Goal: Task Accomplishment & Management: Use online tool/utility

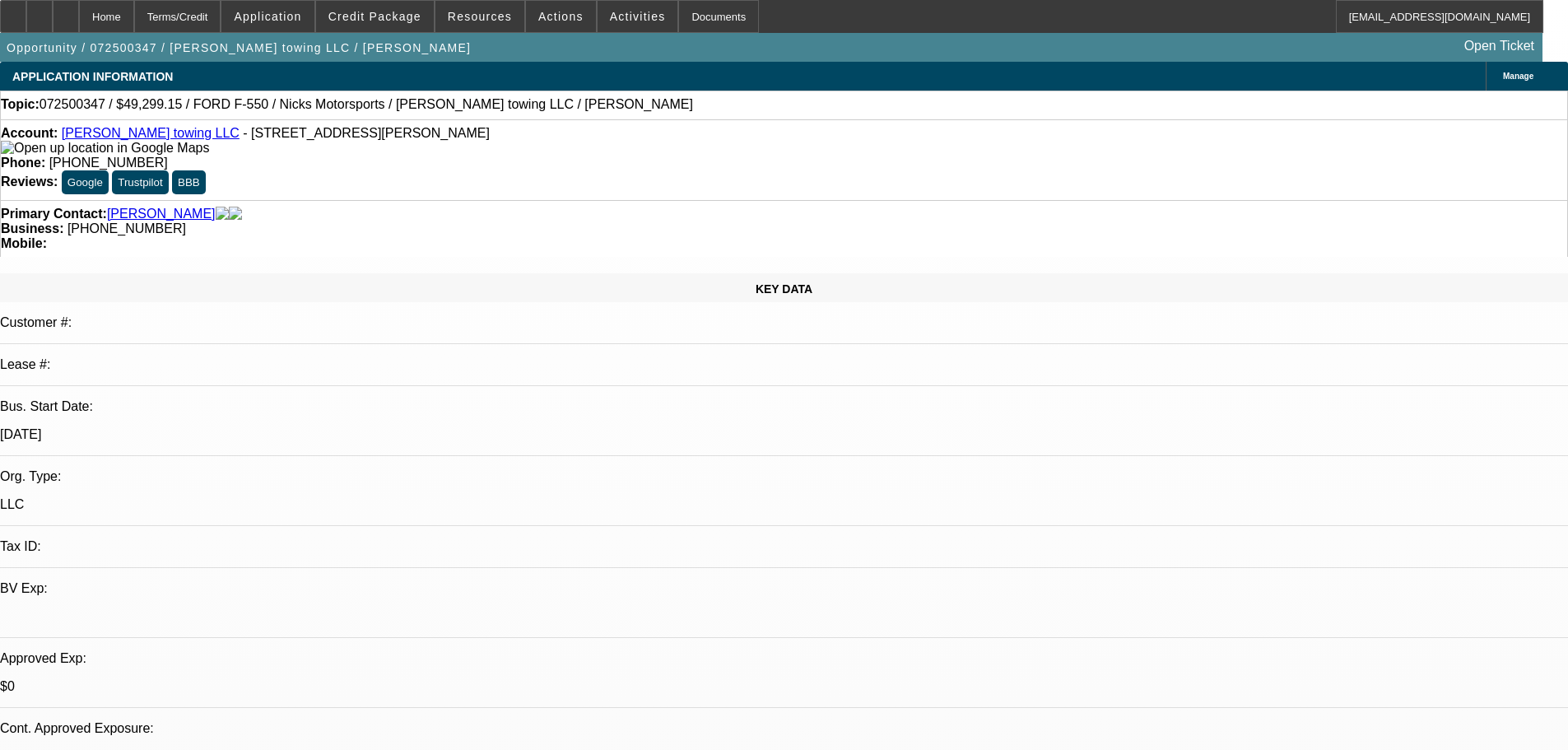
select select "0.15"
select select "2"
select select "0.1"
select select "4"
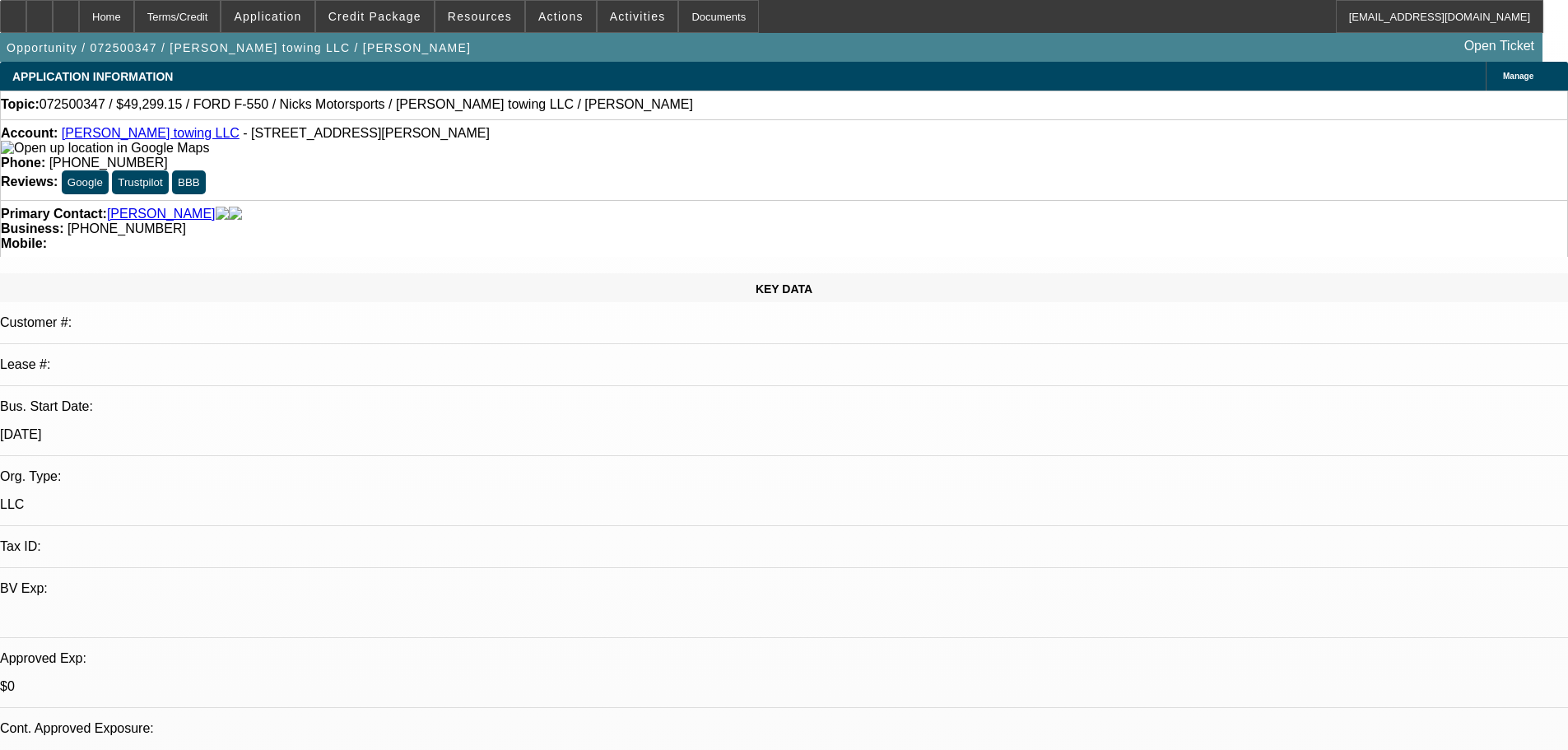
select select "0.15"
select select "2"
select select "0.1"
select select "4"
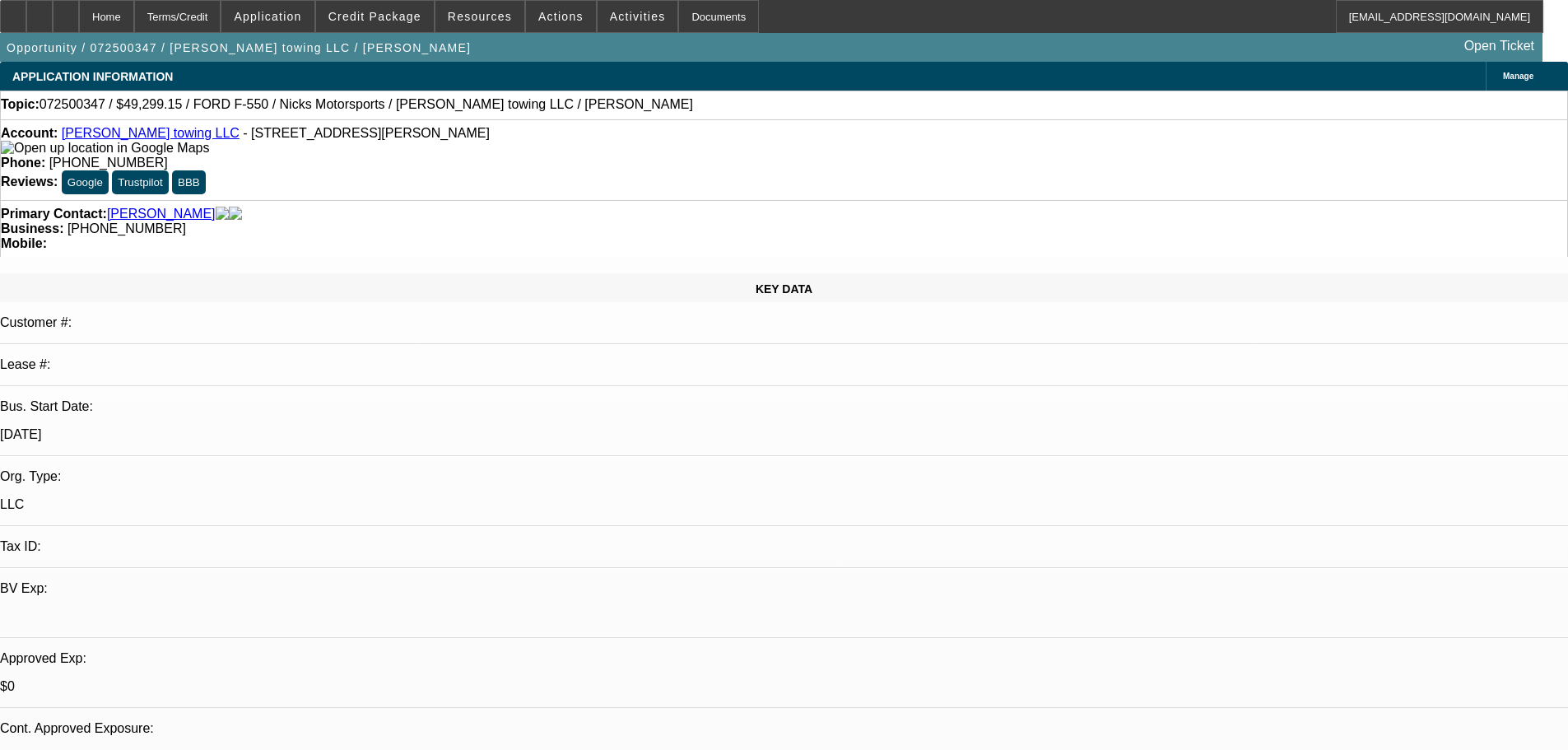
scroll to position [2185, 0]
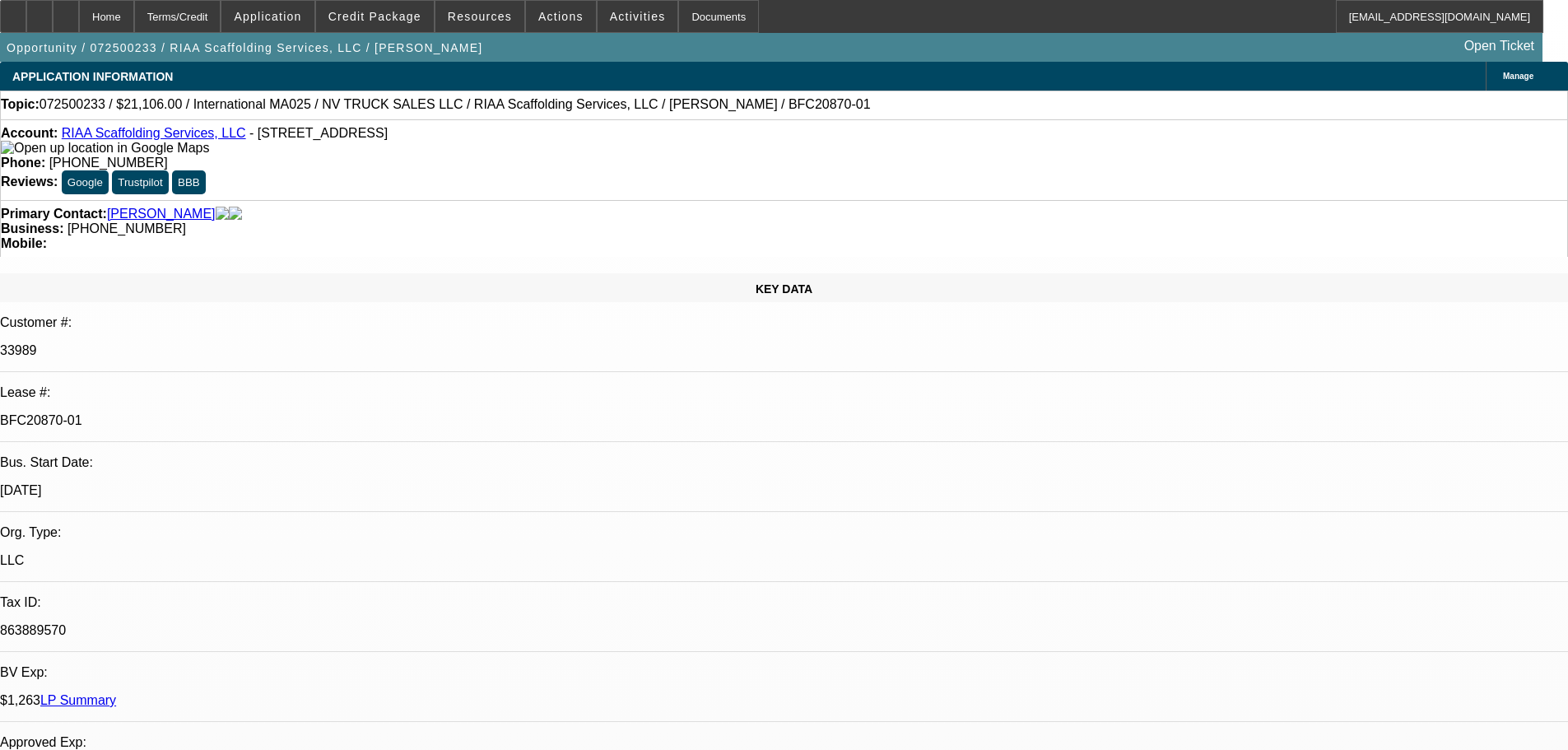
select select "0"
select select "0.1"
select select "5"
select select "0"
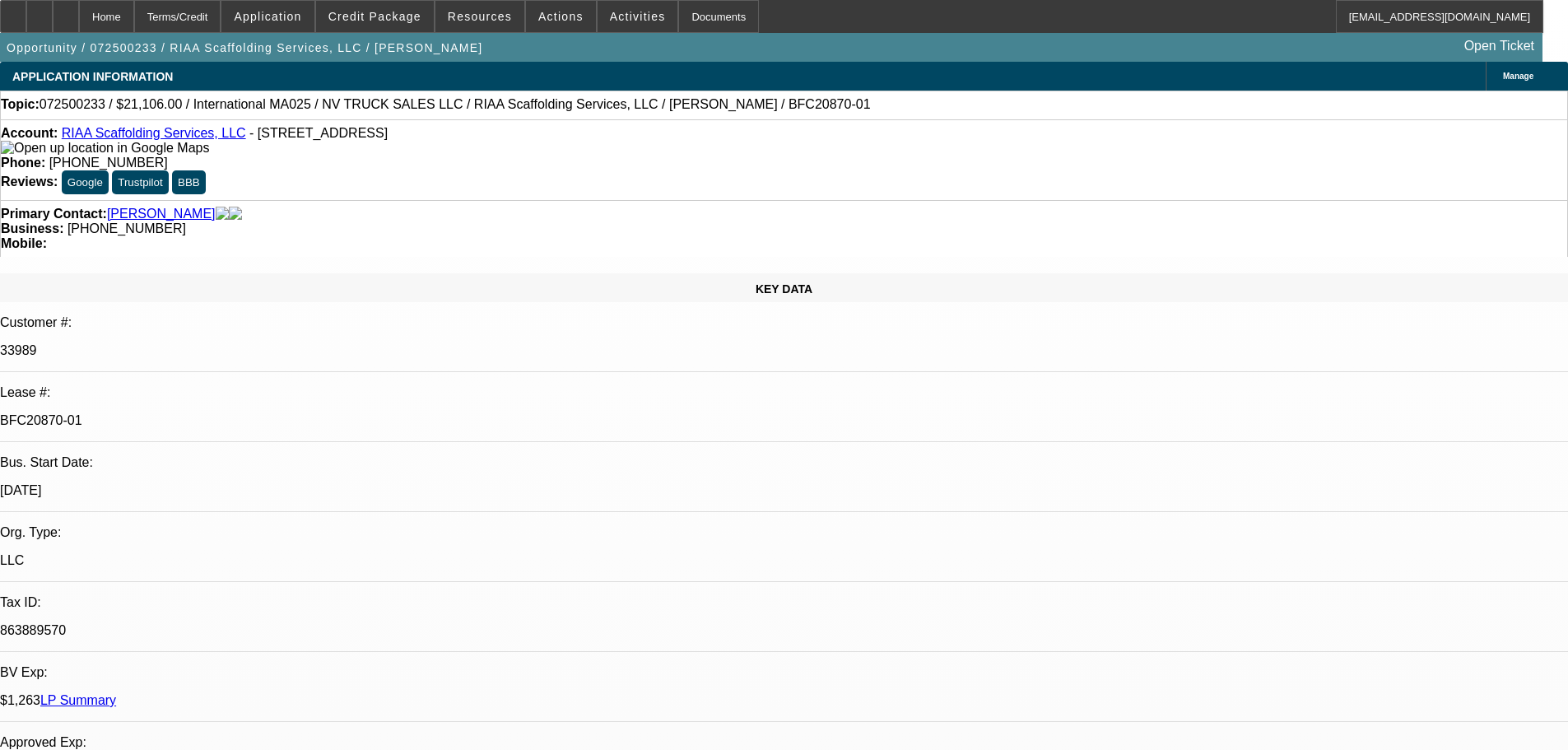
select select "0"
select select "6"
select select "0"
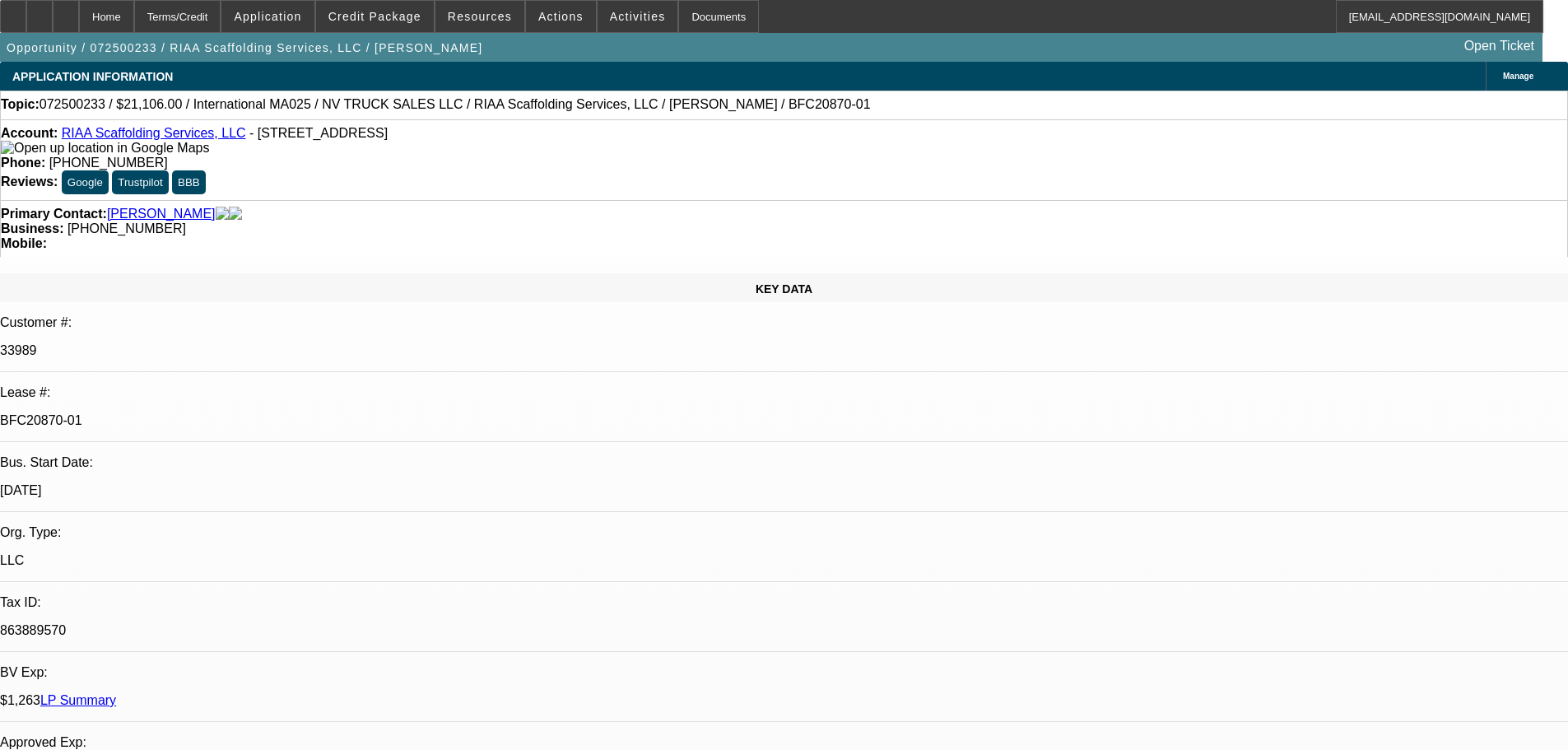
select select "0.1"
select select "5"
select select "0"
select select "0.1"
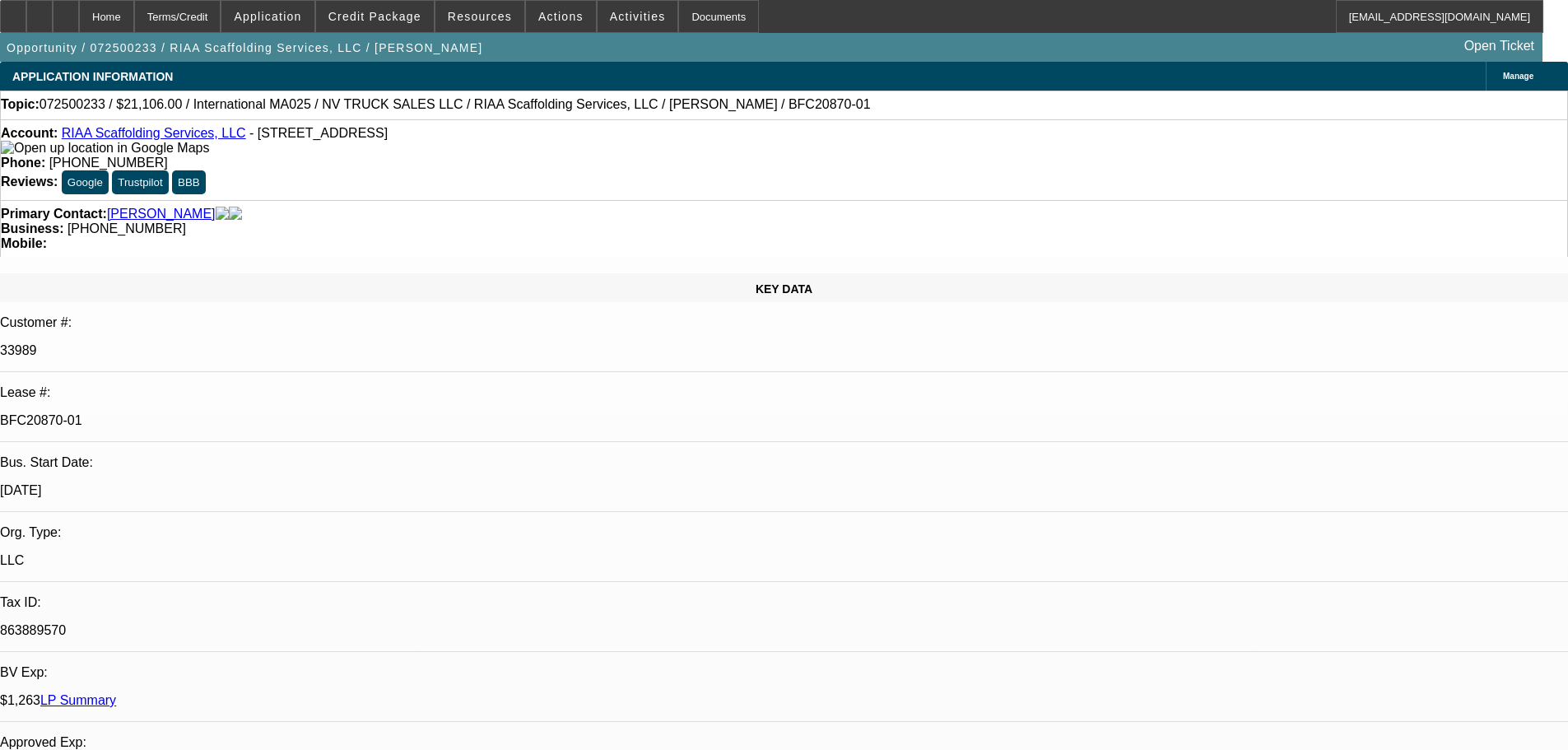
select select "5"
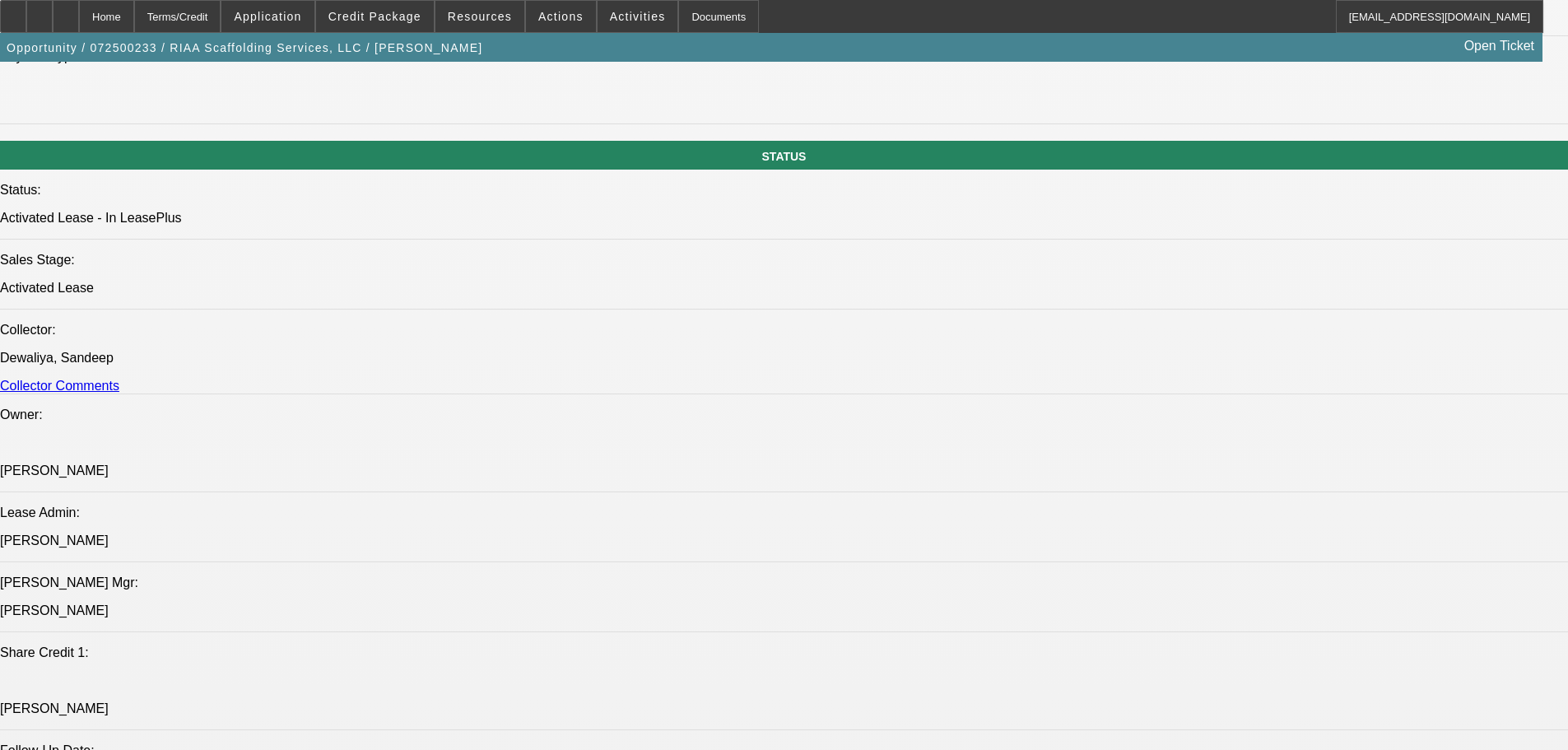
scroll to position [1646, 0]
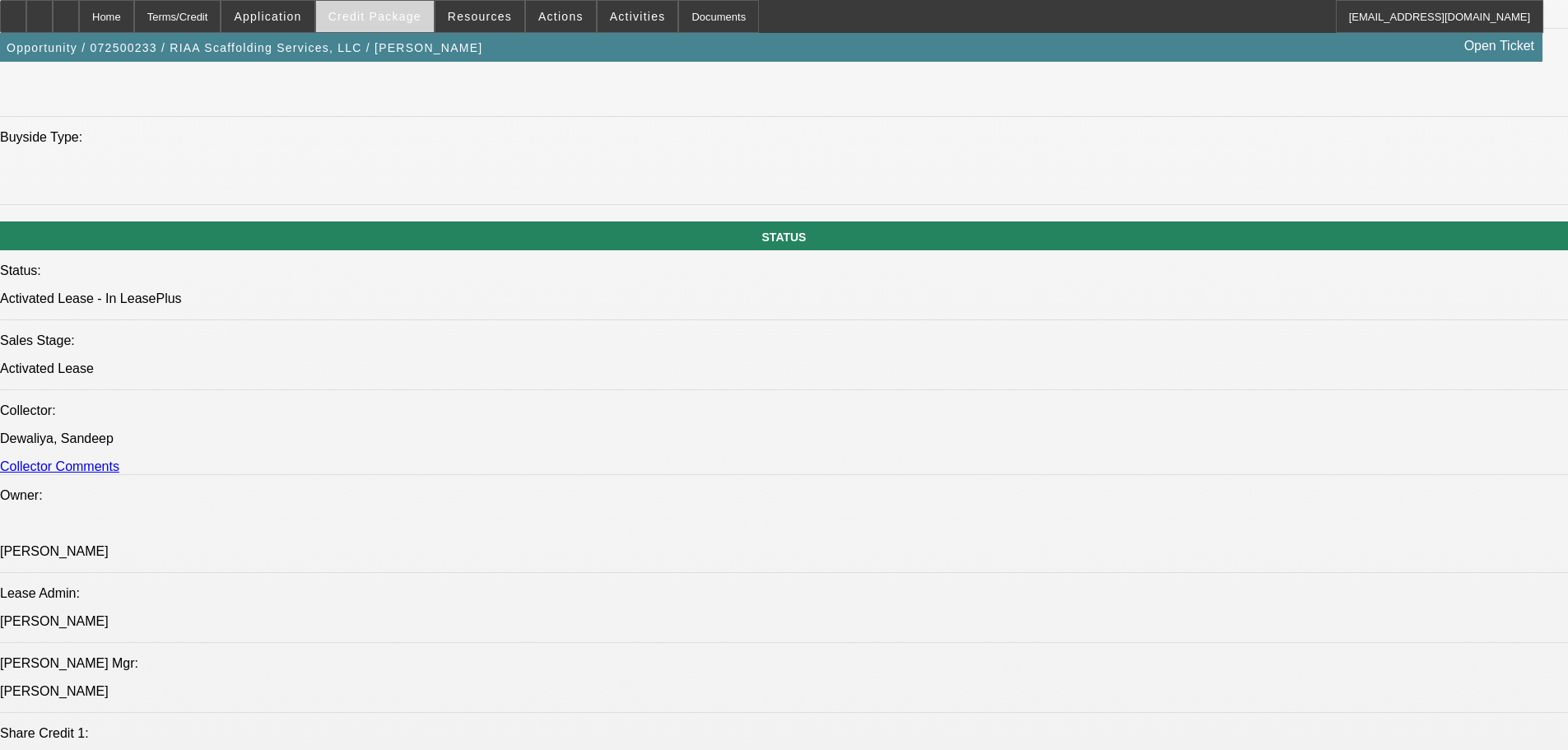
click at [388, 17] on span "Credit Package" at bounding box center [375, 17] width 93 height 13
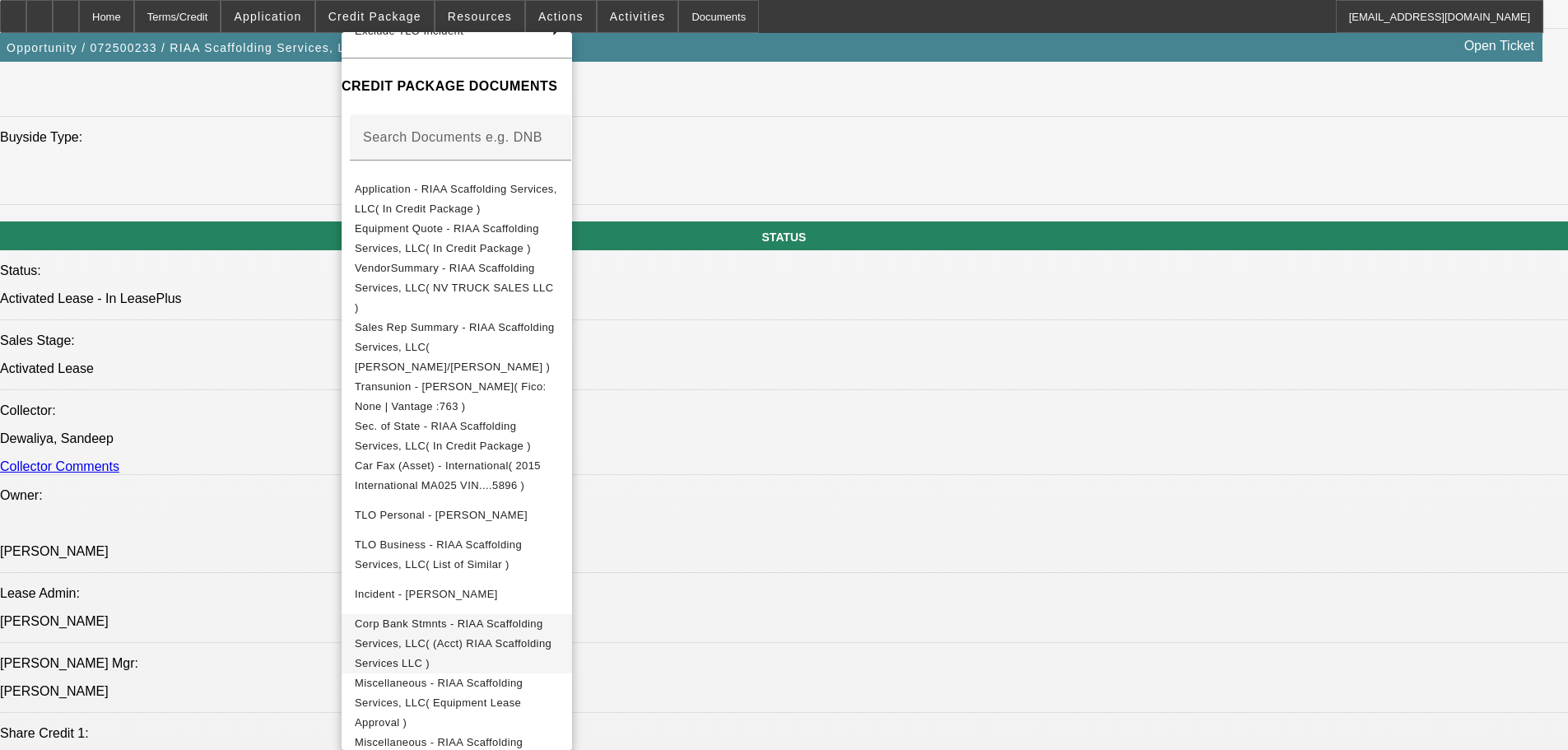
scroll to position [1811, 0]
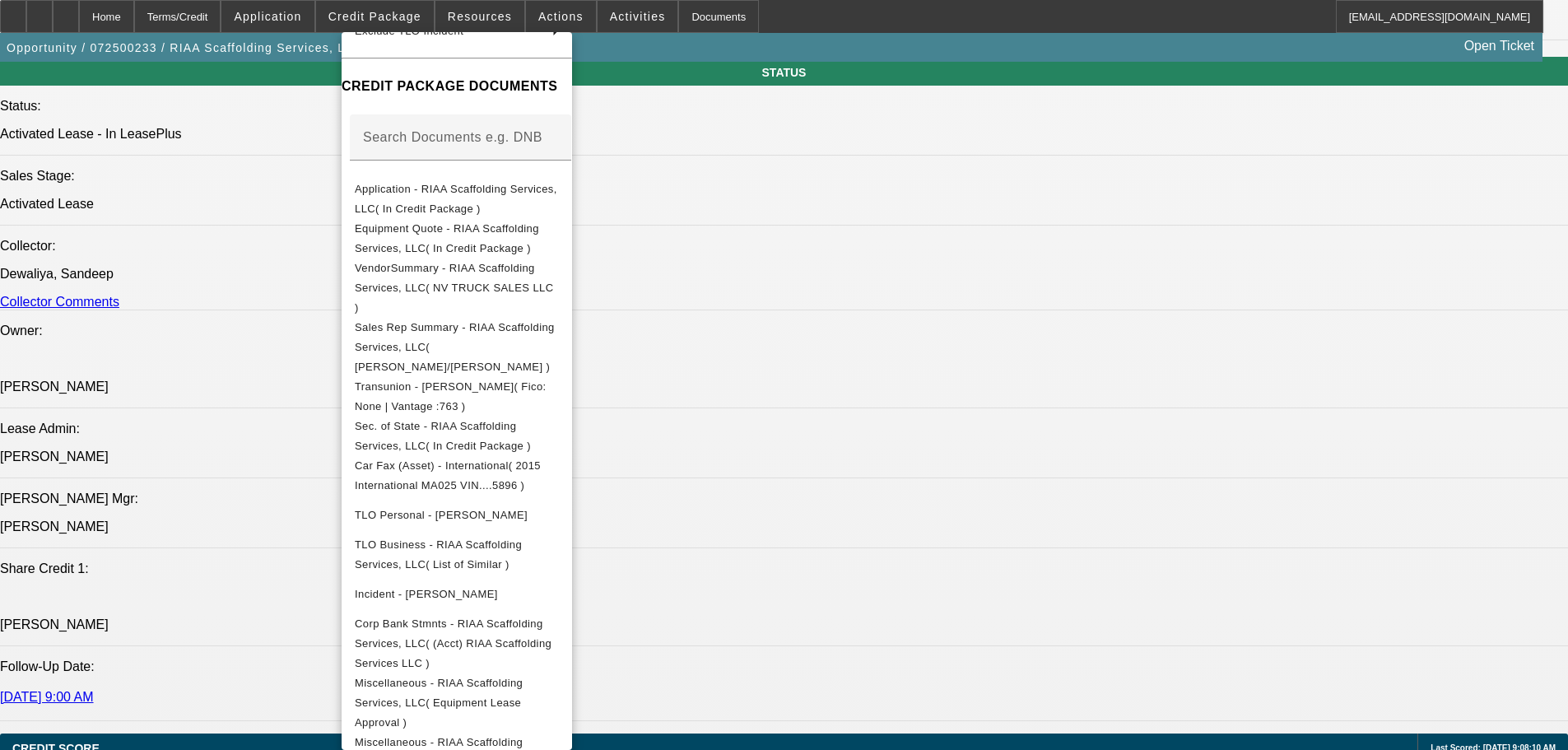
click at [881, 539] on div at bounding box center [784, 375] width 1568 height 750
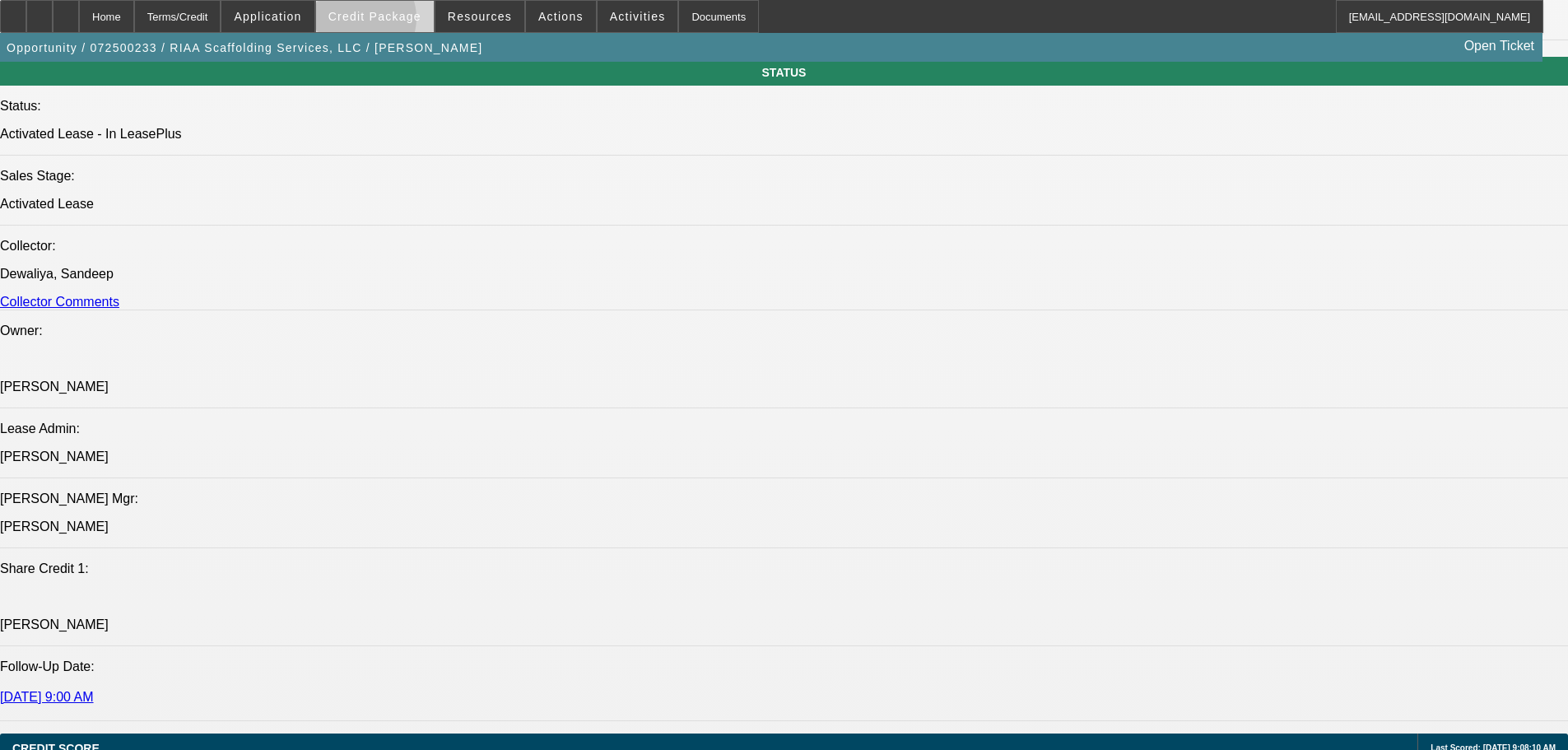
click at [382, 23] on span "Credit Package" at bounding box center [375, 17] width 93 height 13
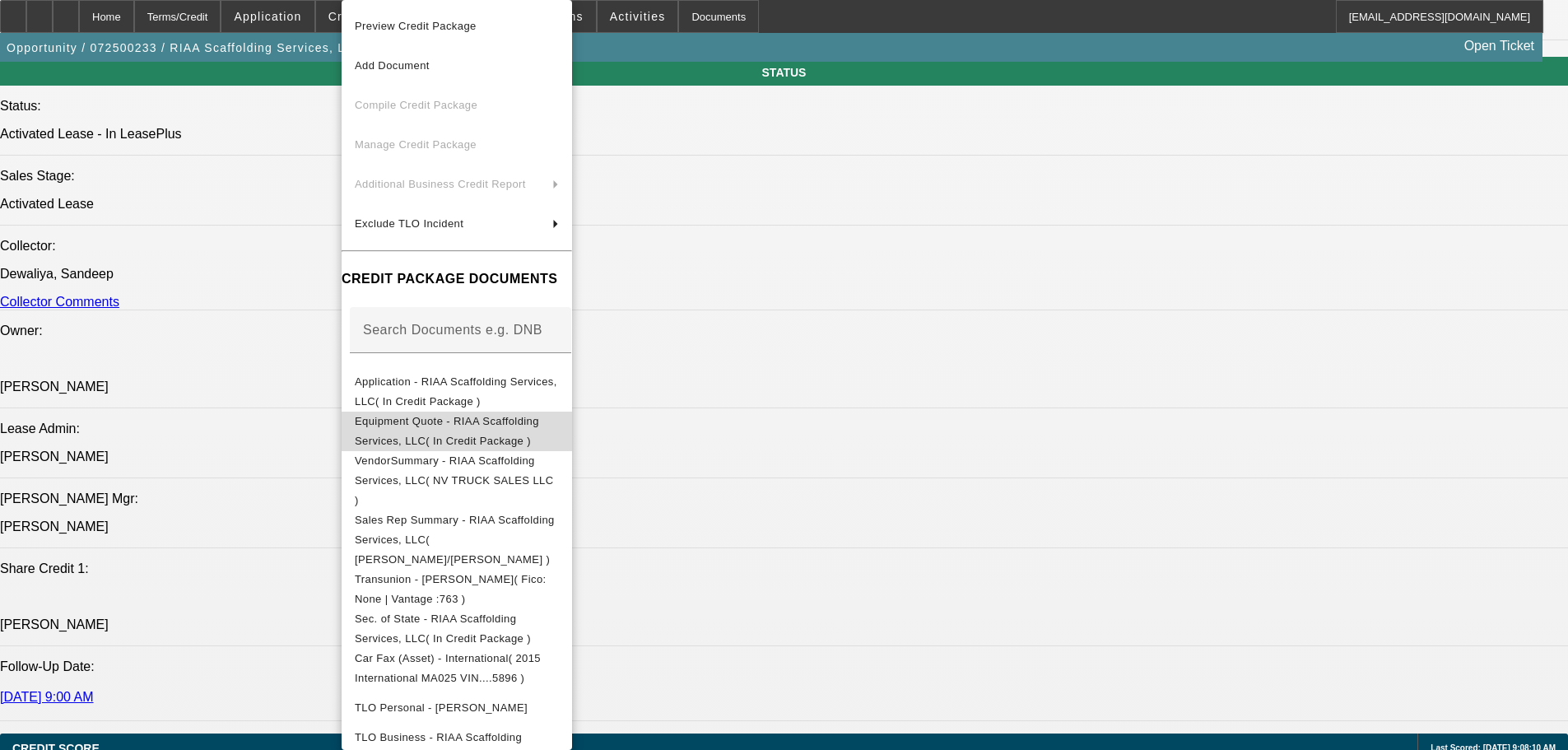
click at [539, 425] on span "Equipment Quote - RIAA Scaffolding Services, LLC( In Credit Package )" at bounding box center [447, 431] width 185 height 32
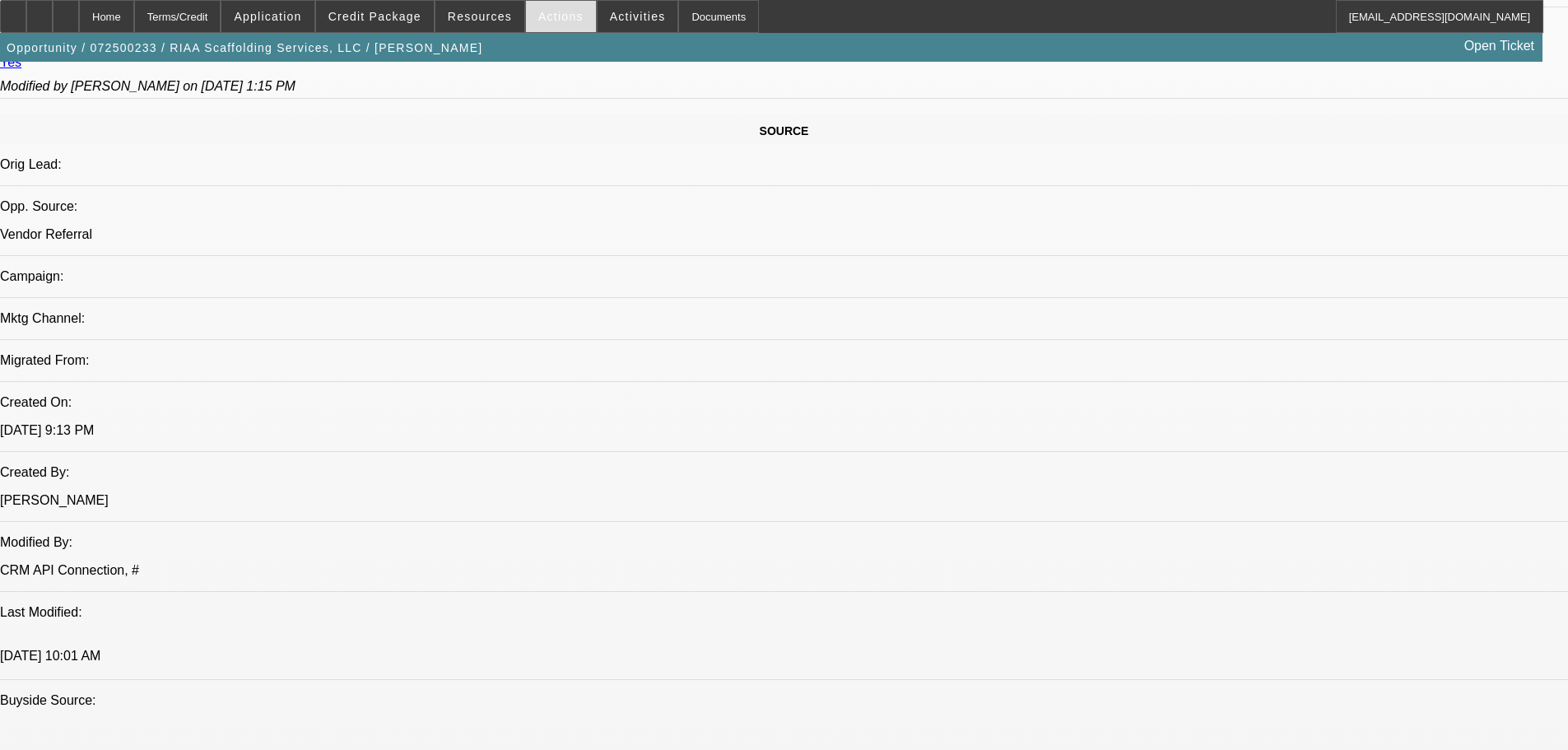
scroll to position [906, 0]
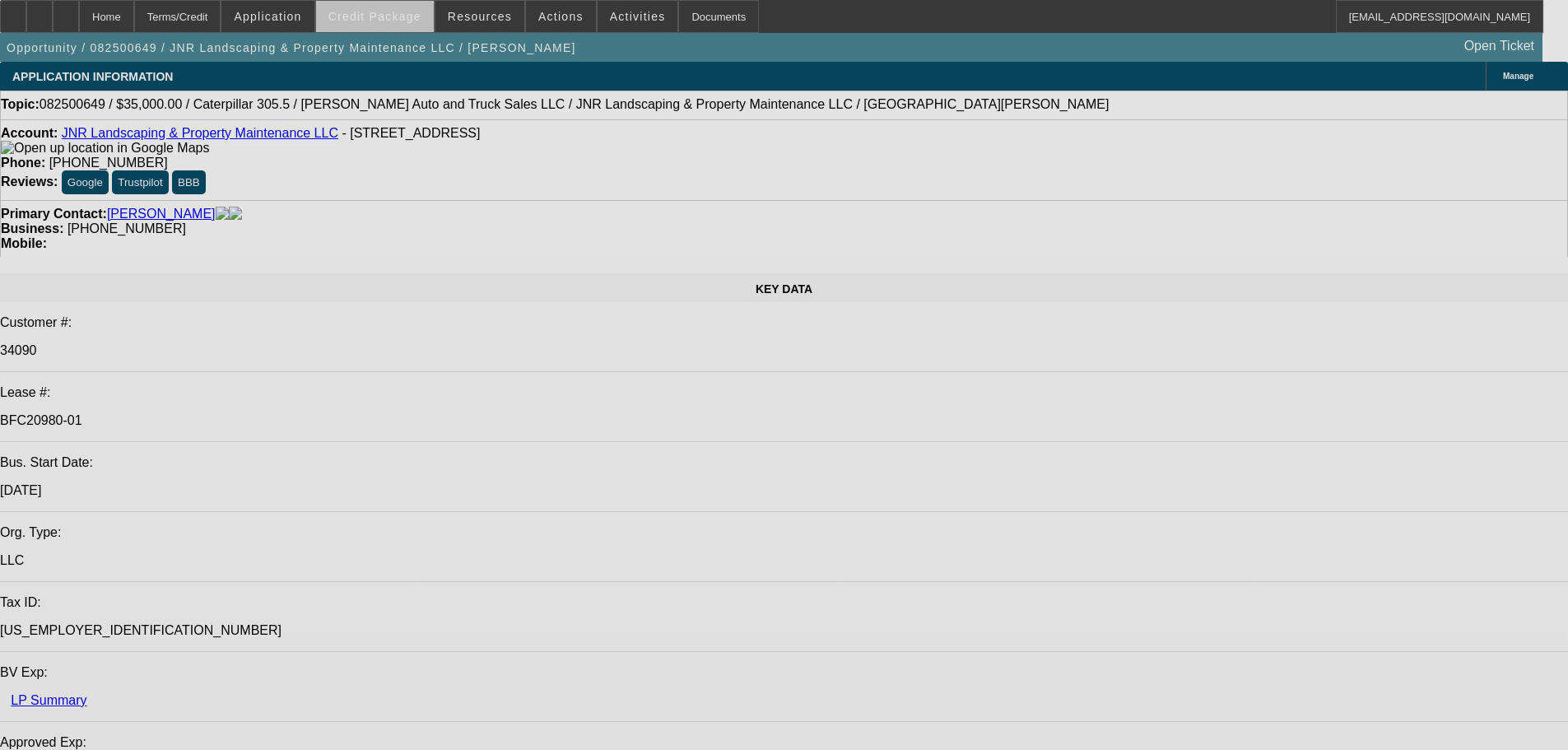
select select "0"
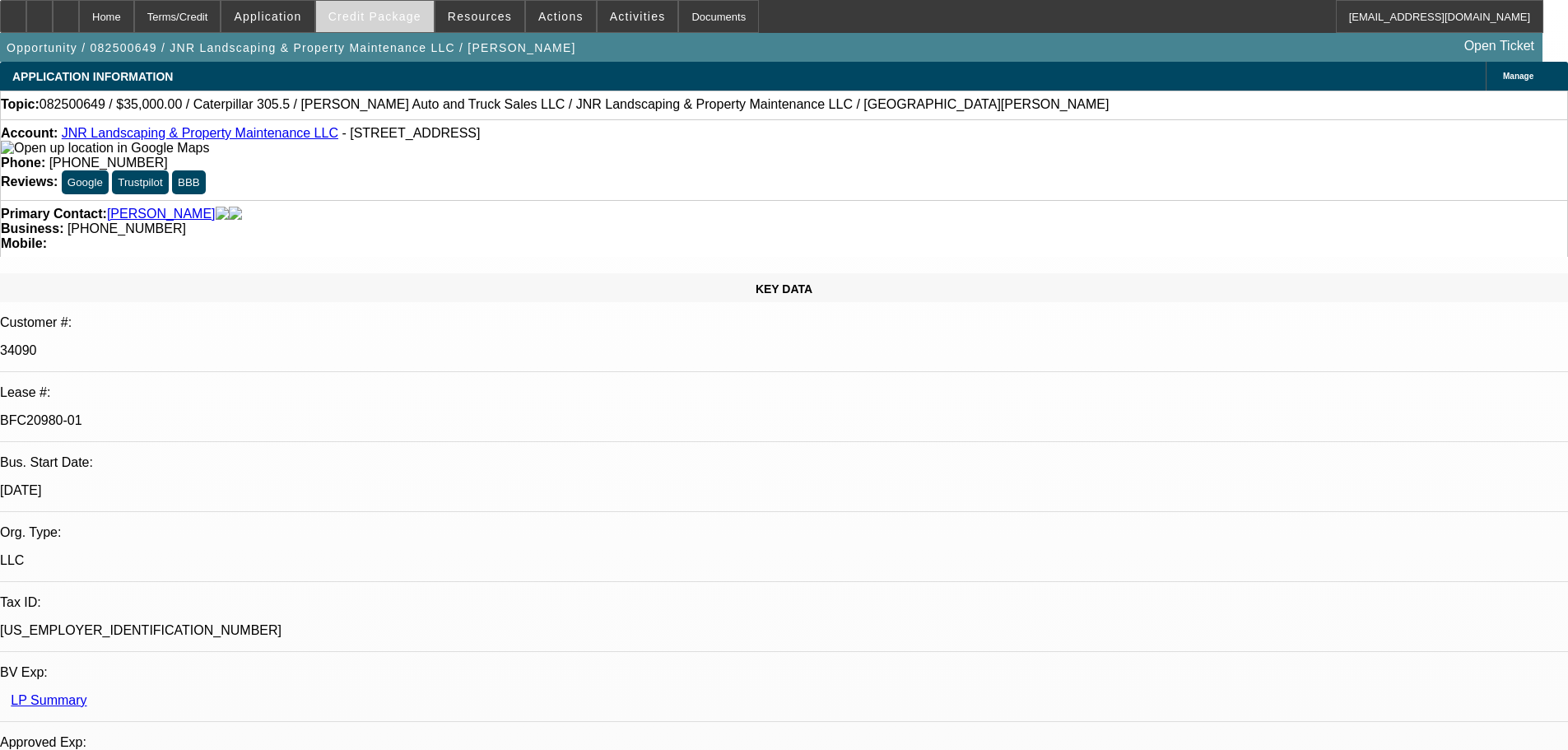
select select "0"
select select "6"
select select "0"
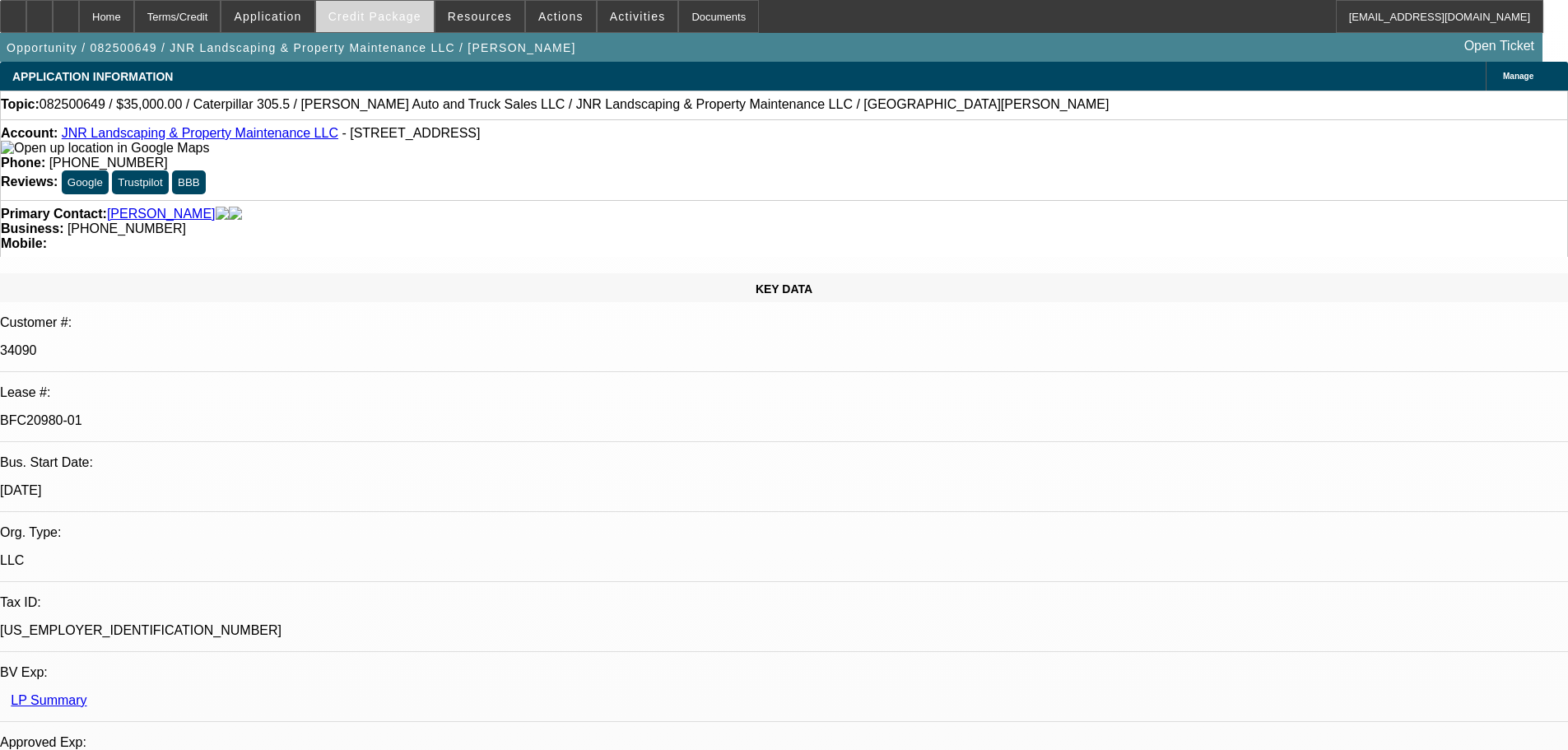
select select "0"
select select "6"
select select "0"
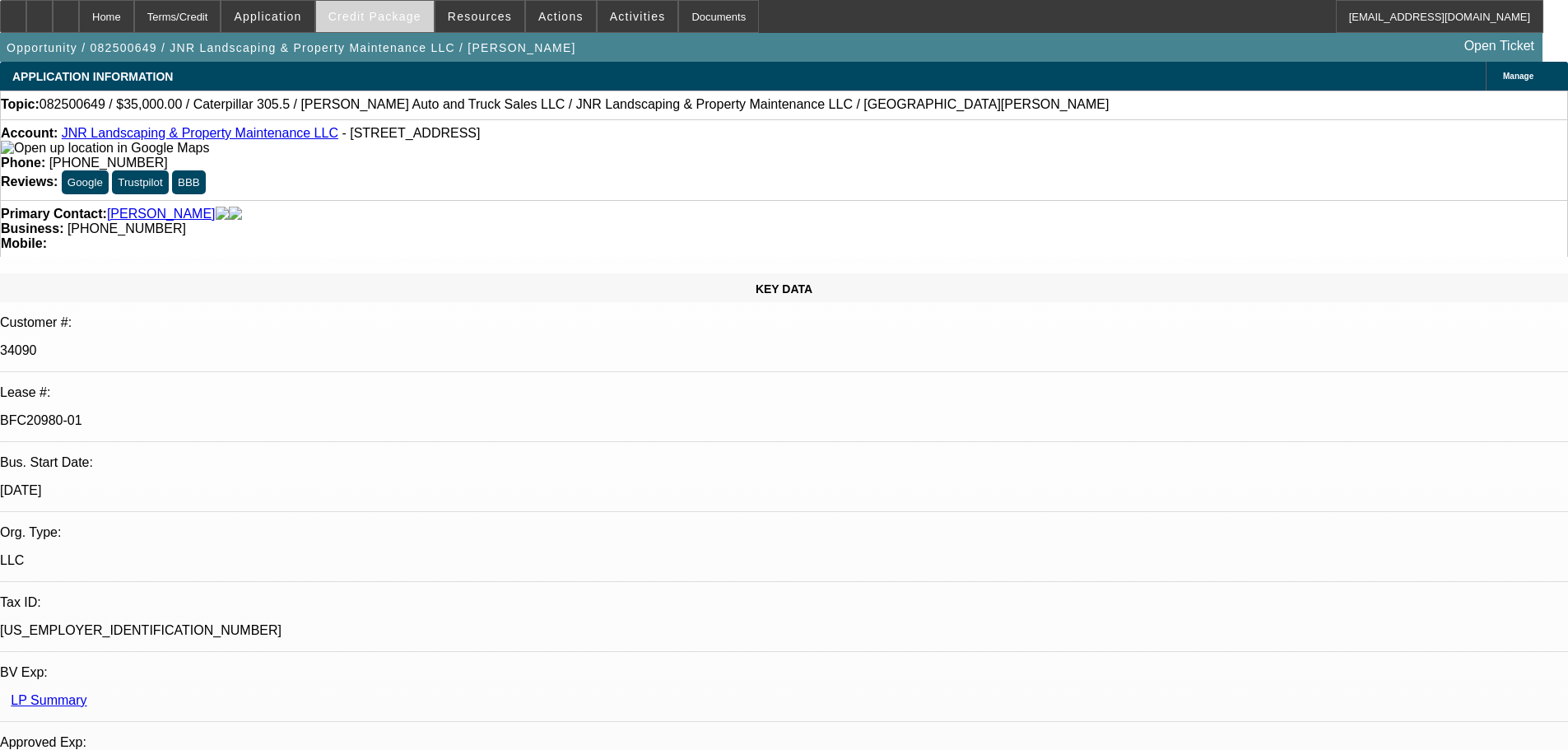
select select "6"
select select "0"
select select "6"
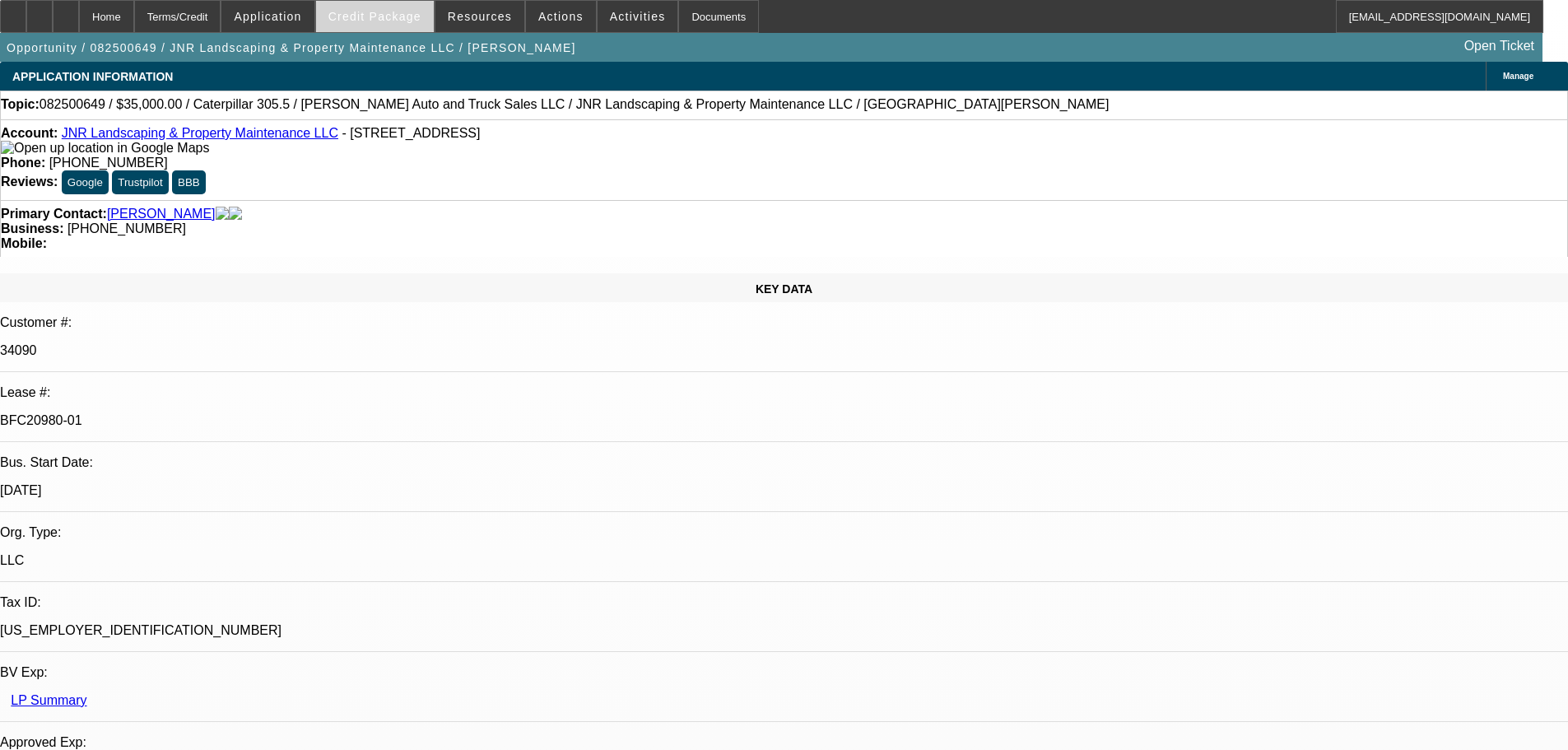
click at [400, 18] on span "Credit Package" at bounding box center [375, 17] width 93 height 13
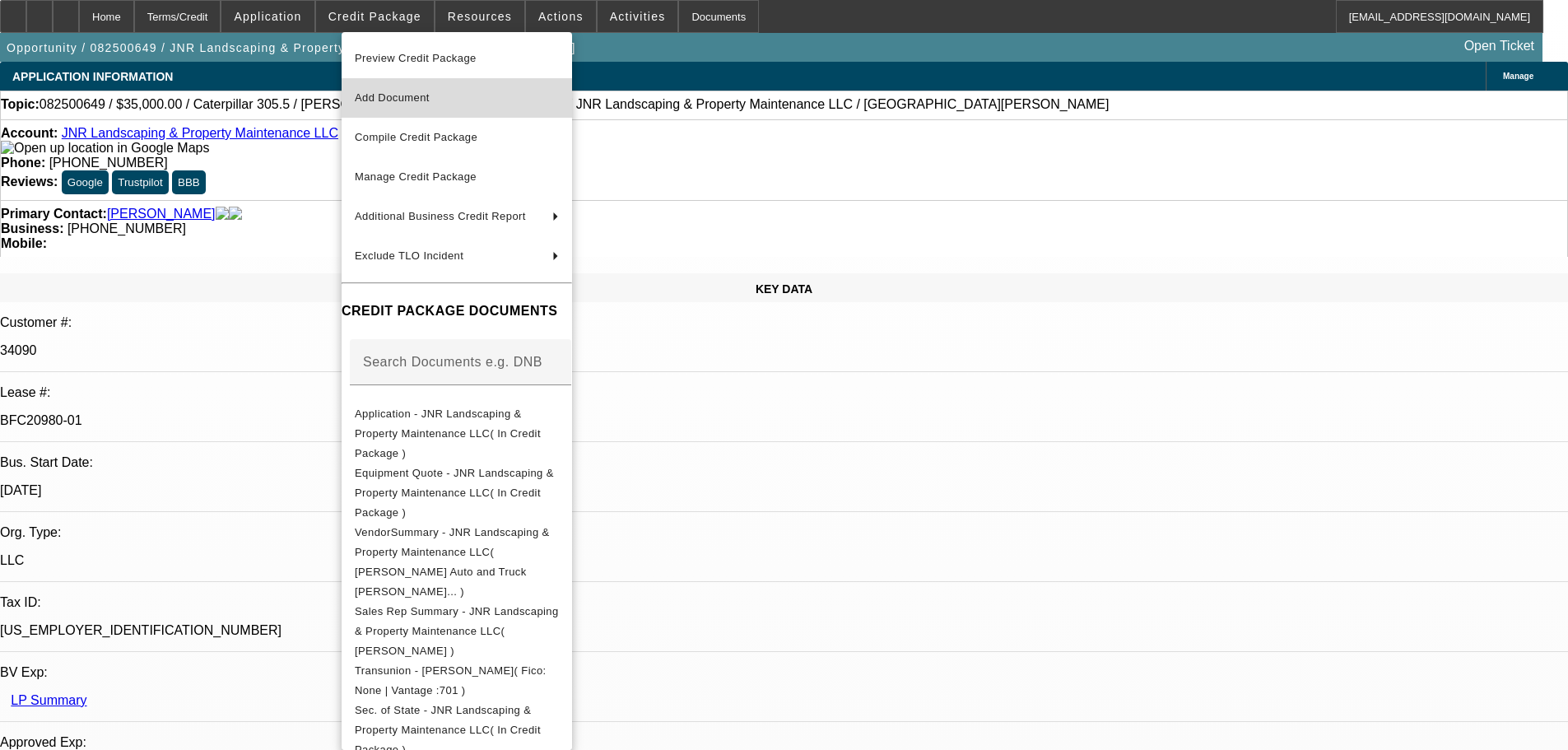
click at [465, 103] on span "Add Document" at bounding box center [457, 98] width 204 height 20
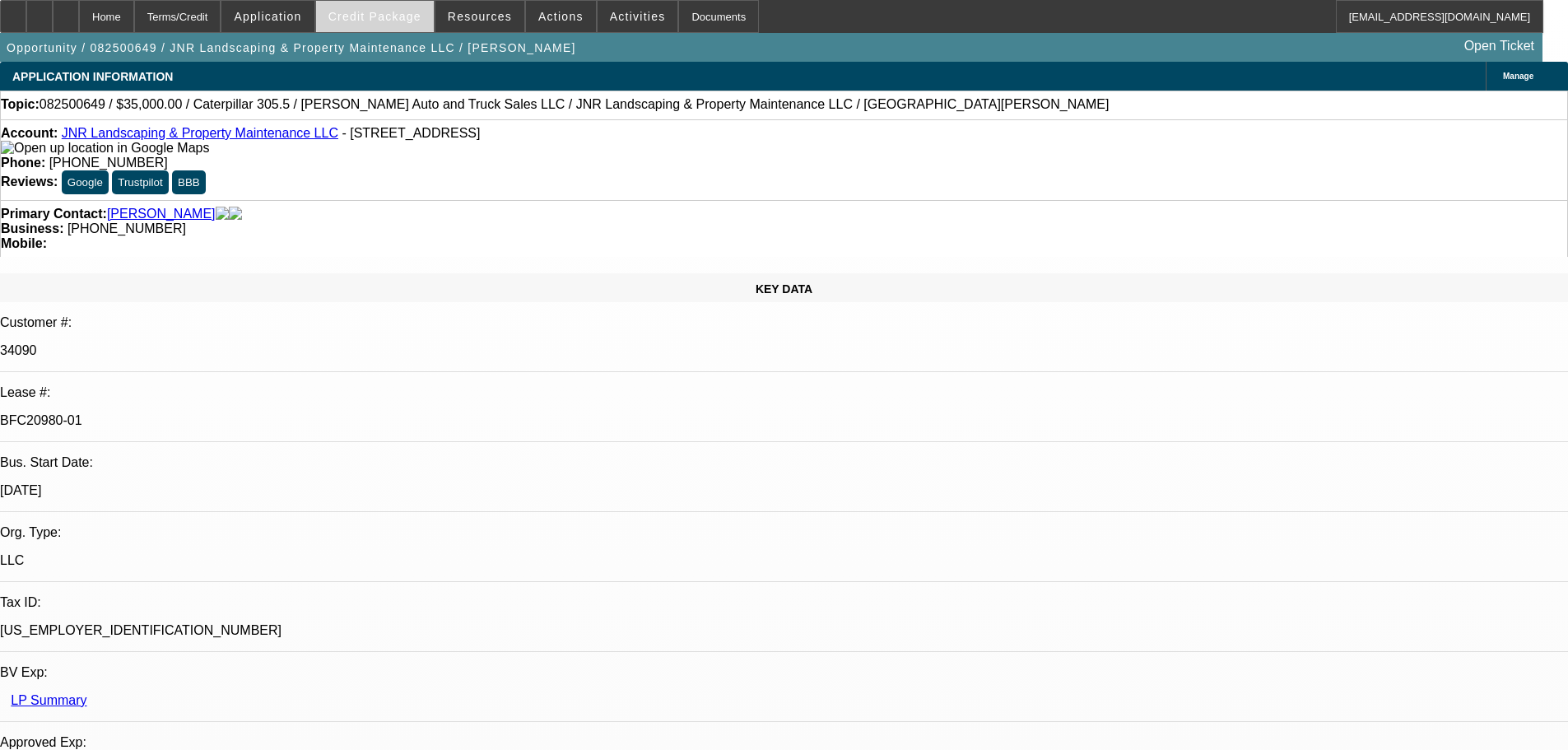
click at [391, 4] on span at bounding box center [375, 16] width 118 height 39
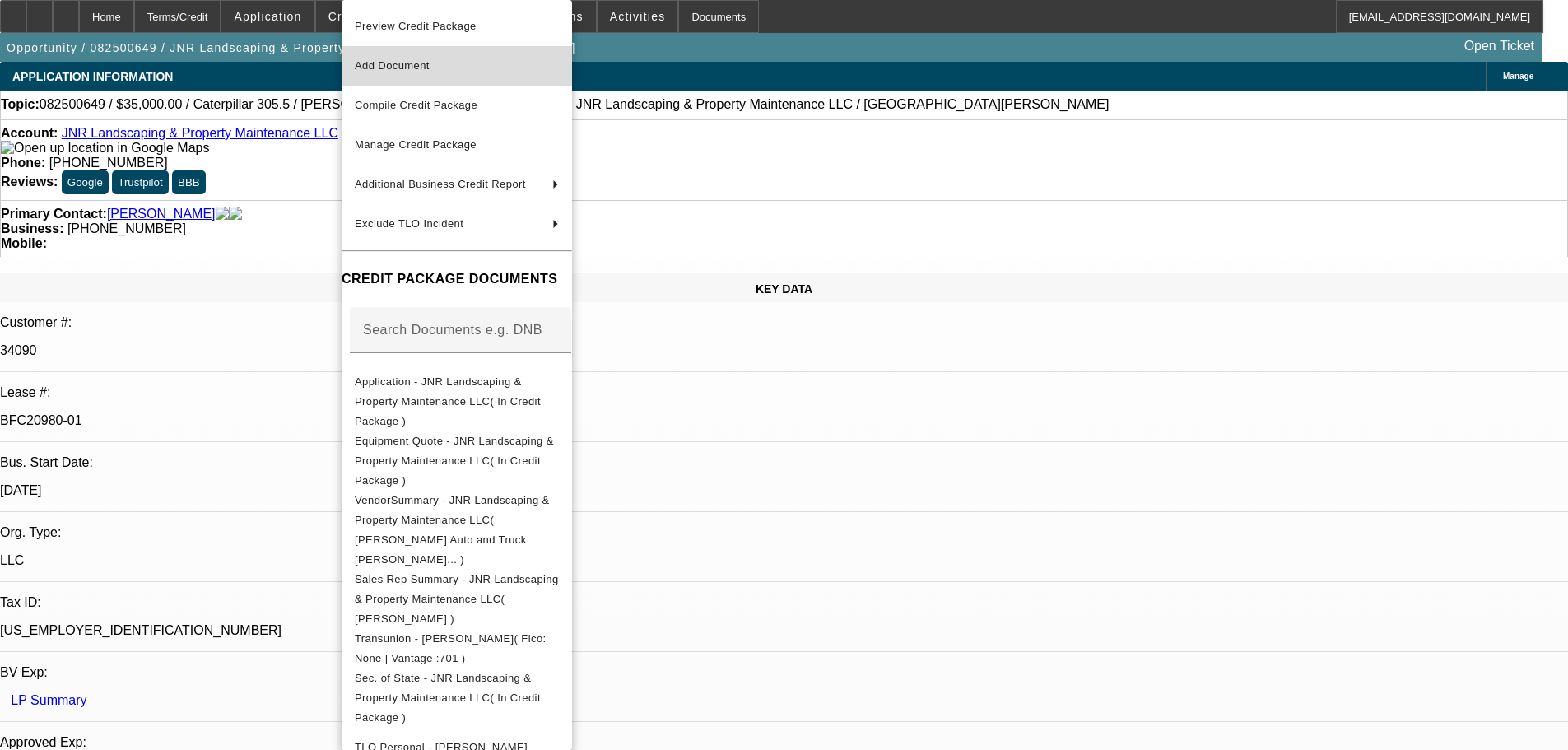
click at [465, 74] on span "Add Document" at bounding box center [457, 66] width 204 height 20
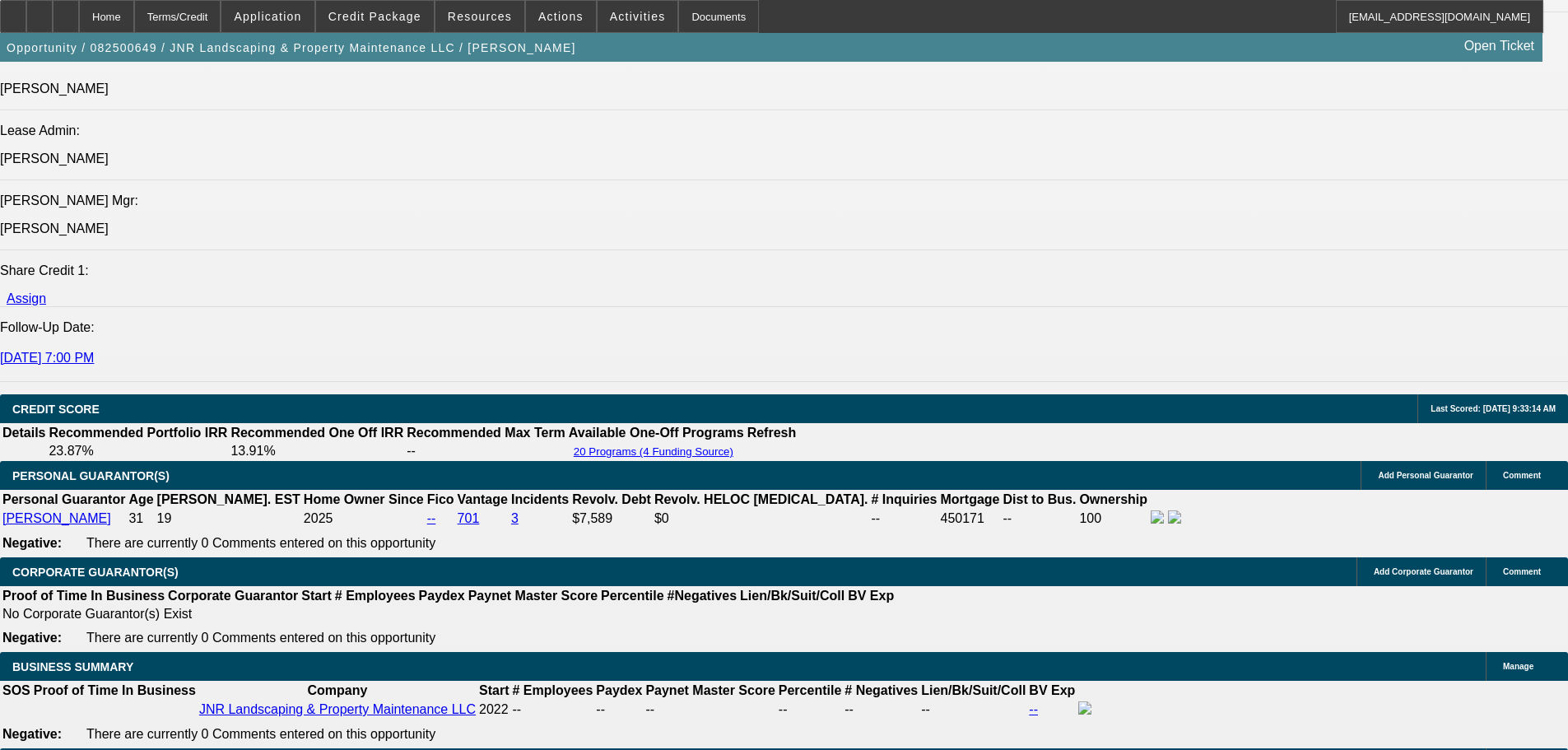
scroll to position [2222, 0]
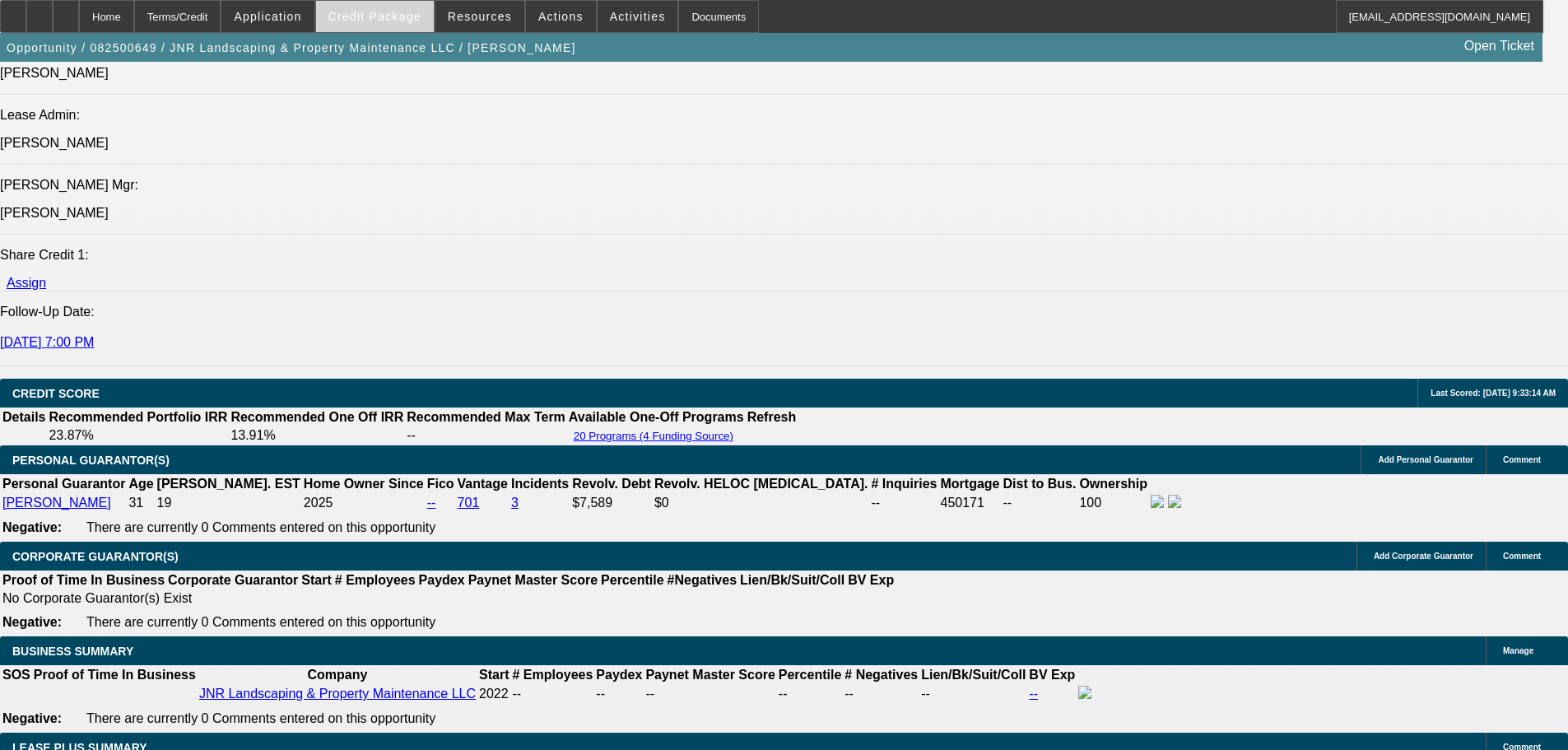
click at [409, 11] on span "Credit Package" at bounding box center [375, 17] width 93 height 13
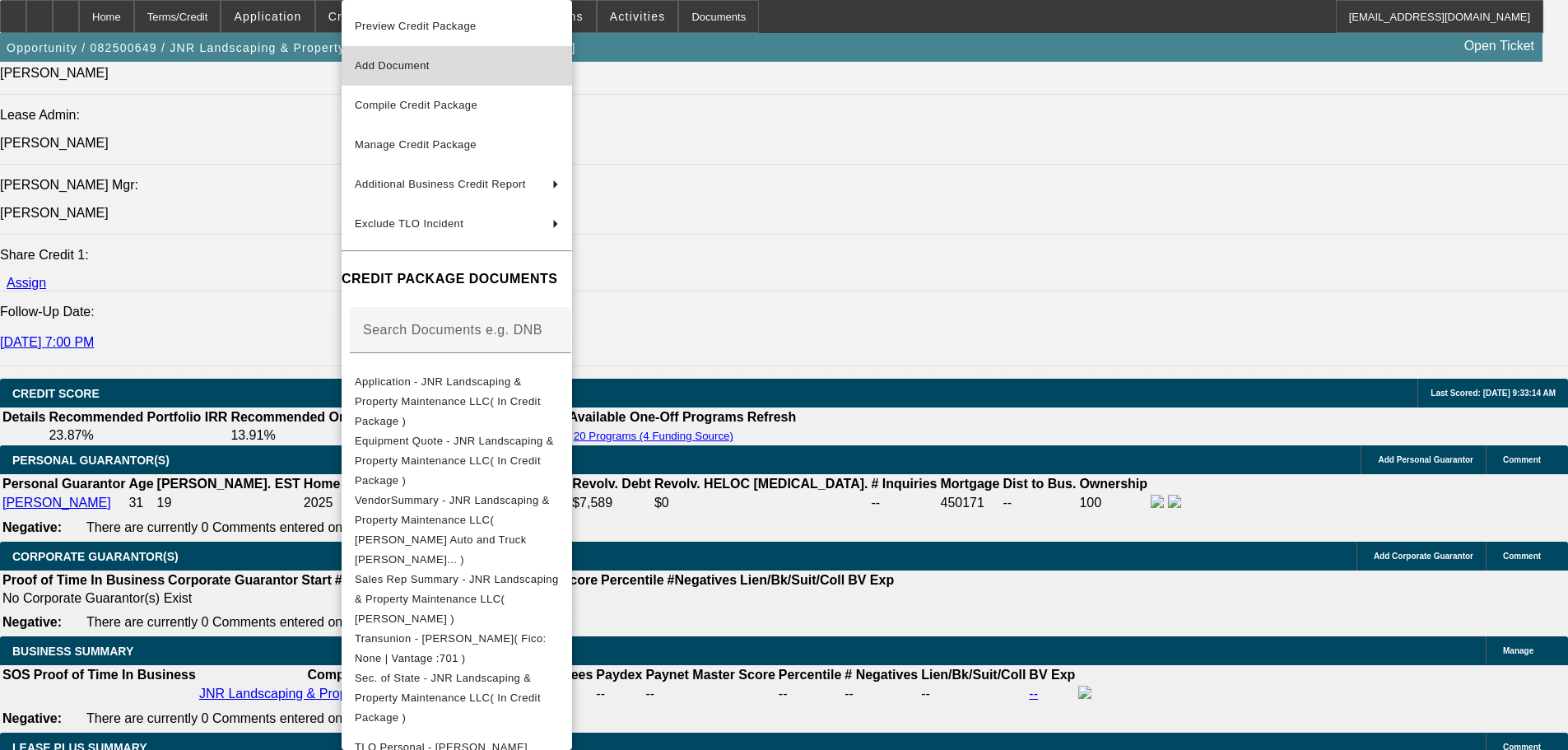
click at [453, 64] on span "Add Document" at bounding box center [457, 66] width 204 height 20
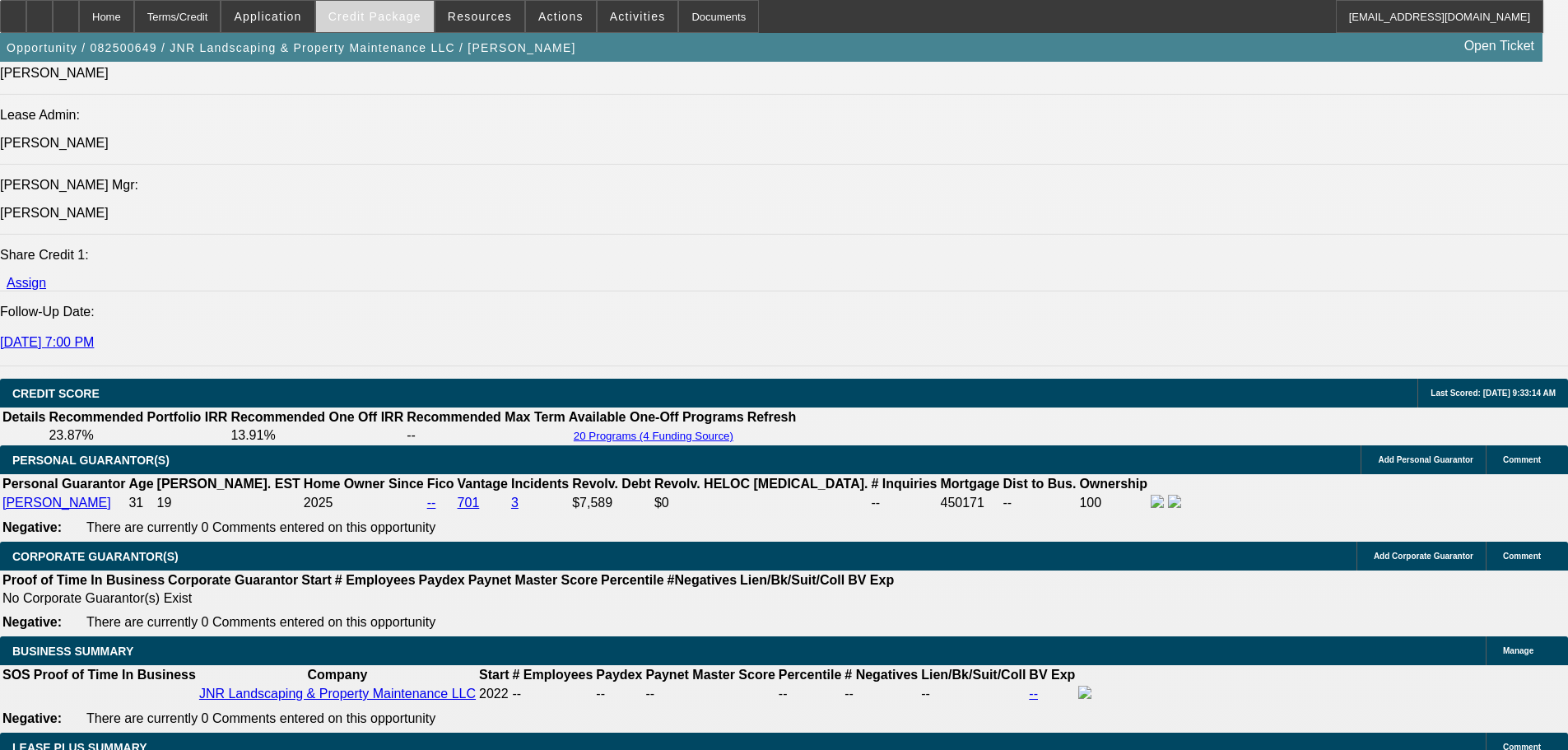
click at [375, 19] on span "Credit Package" at bounding box center [375, 17] width 93 height 13
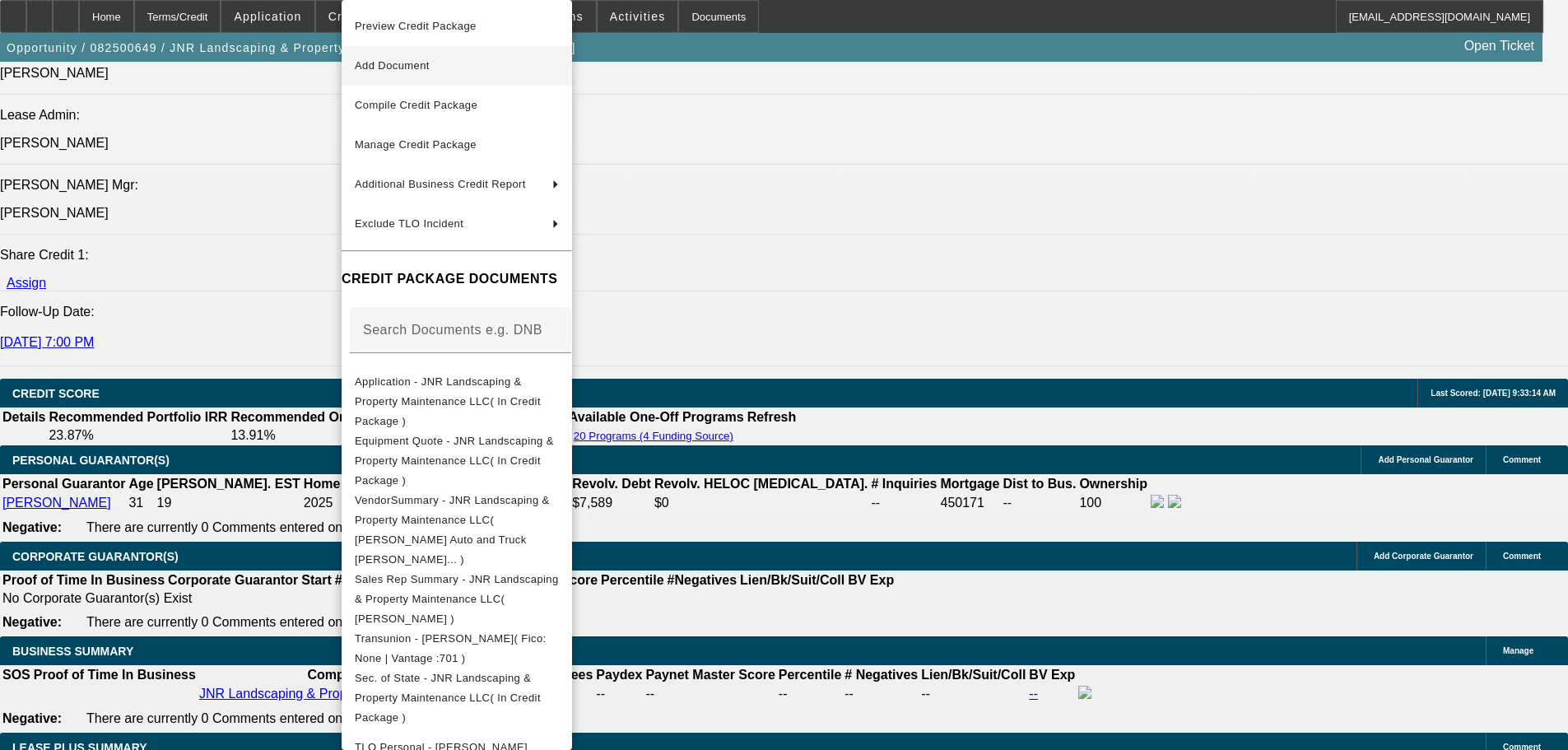
click at [430, 69] on span "Add Document" at bounding box center [392, 65] width 75 height 13
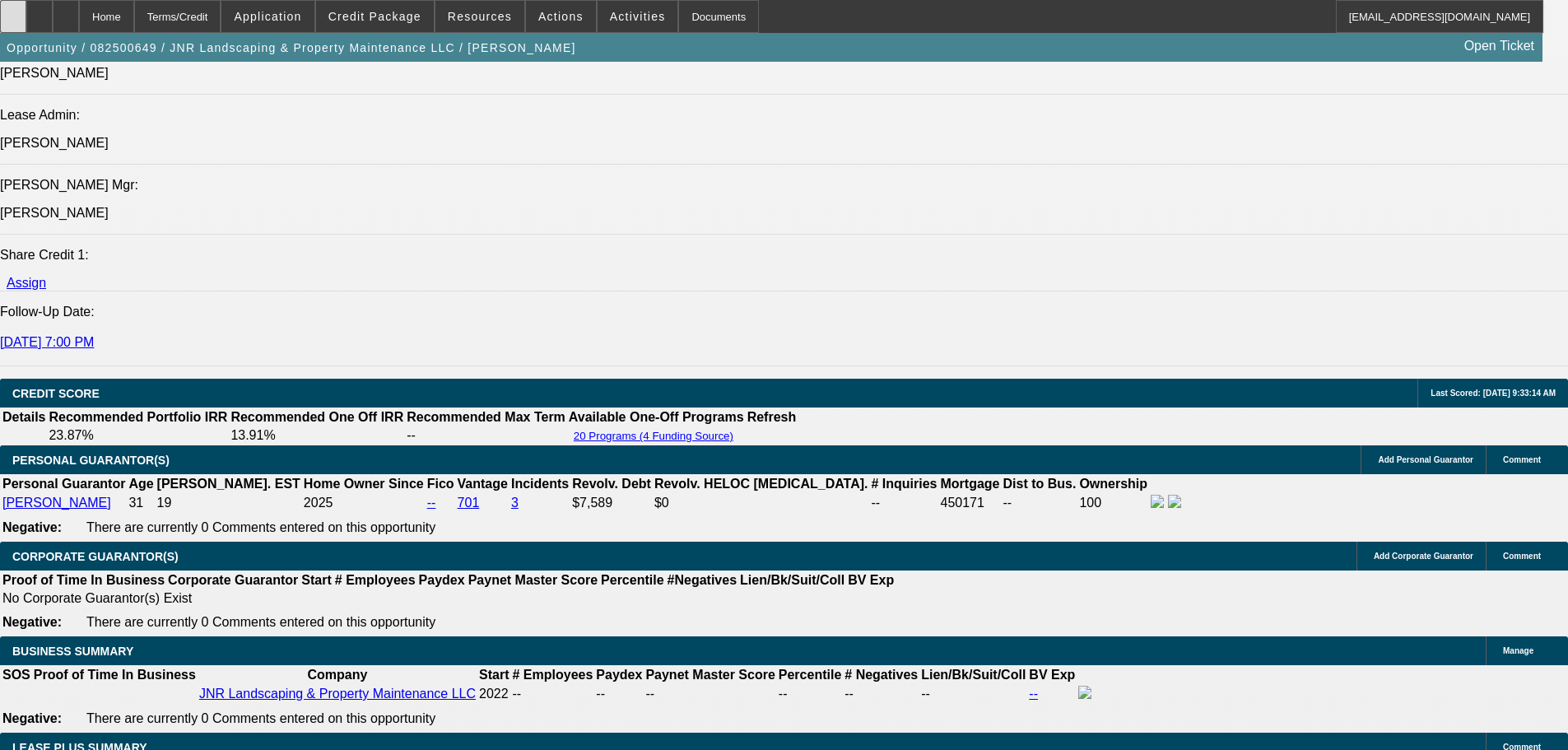
click at [27, 11] on div at bounding box center [13, 16] width 27 height 33
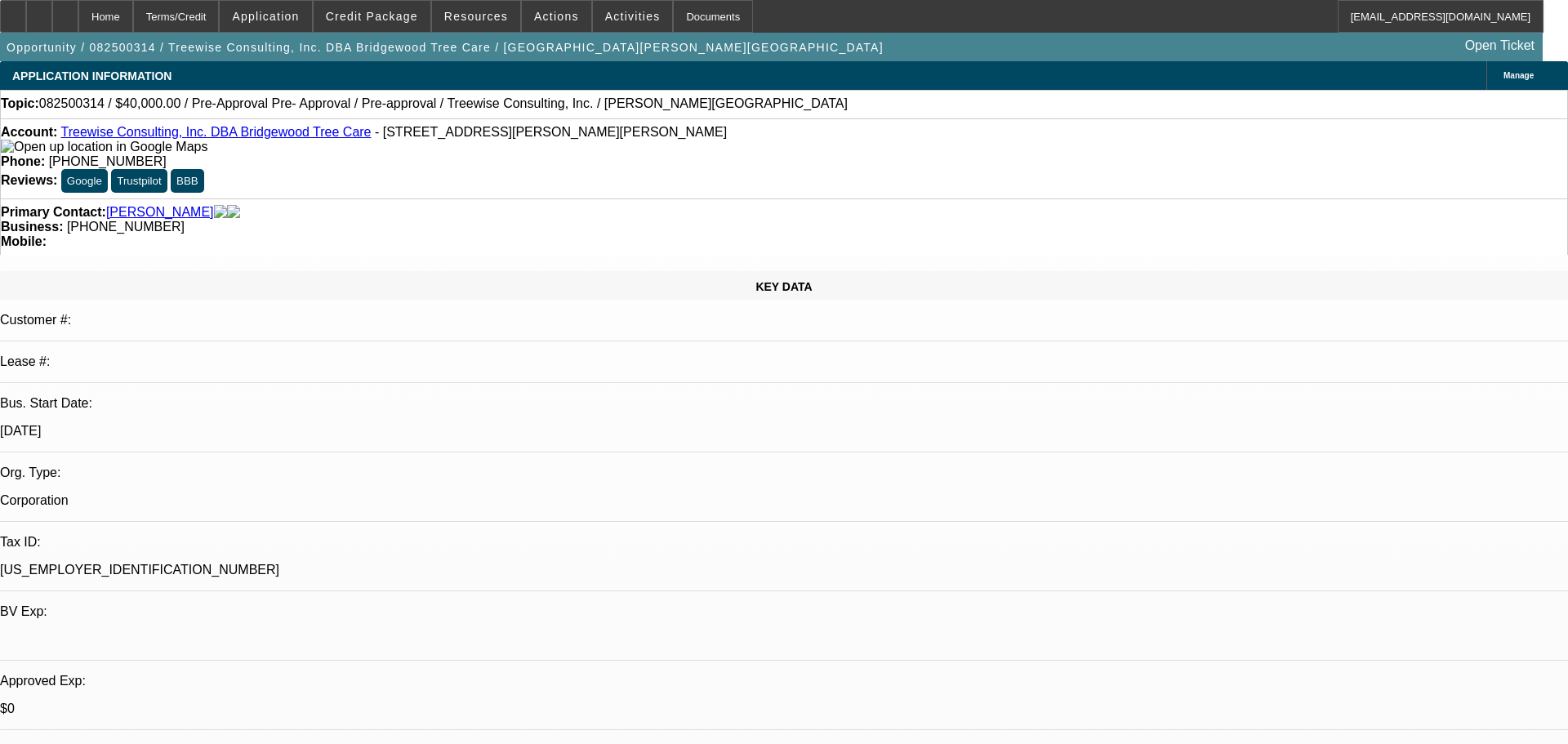
select select "0"
select select "3"
select select "0"
select select "6"
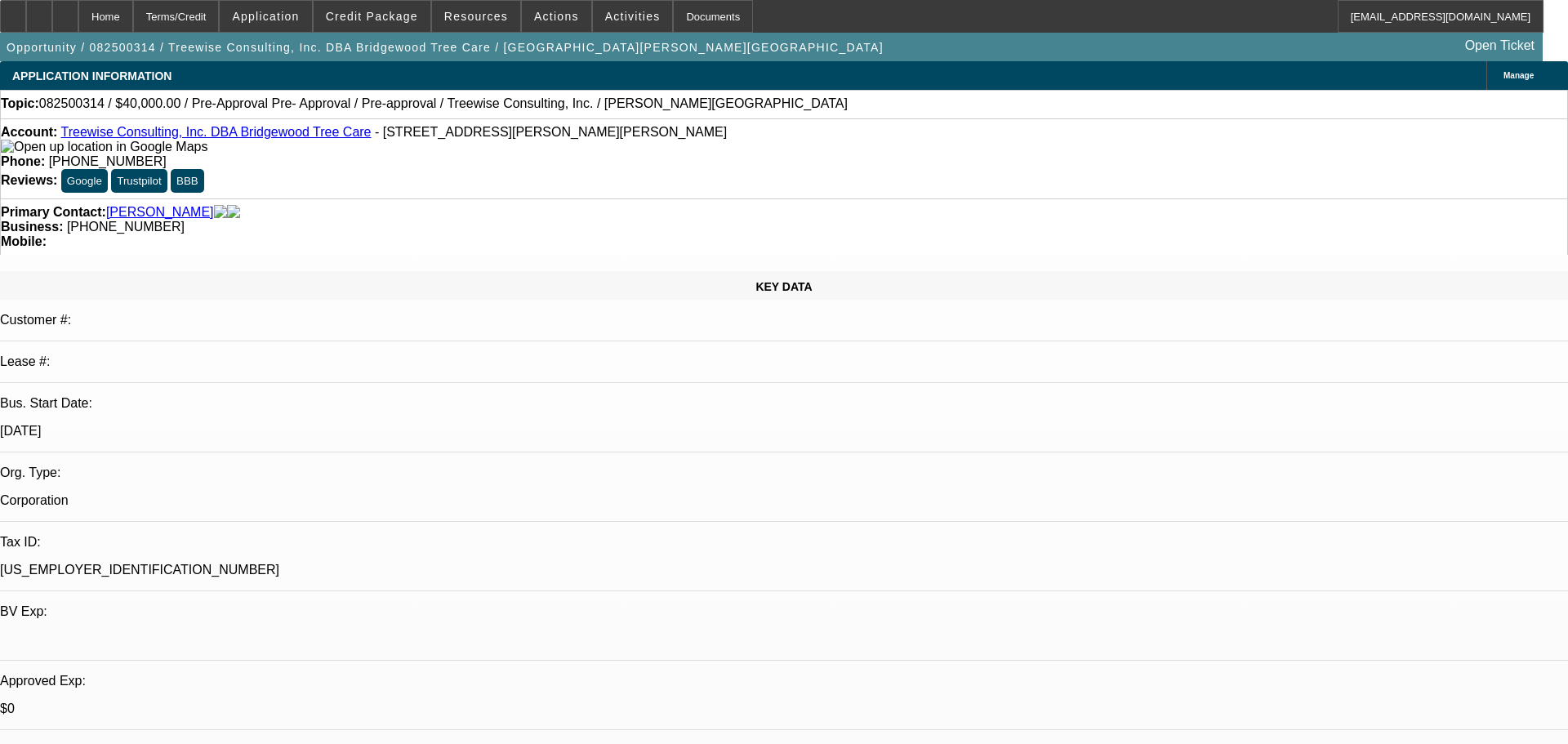
select select "0"
select select "3"
select select "0"
select select "6"
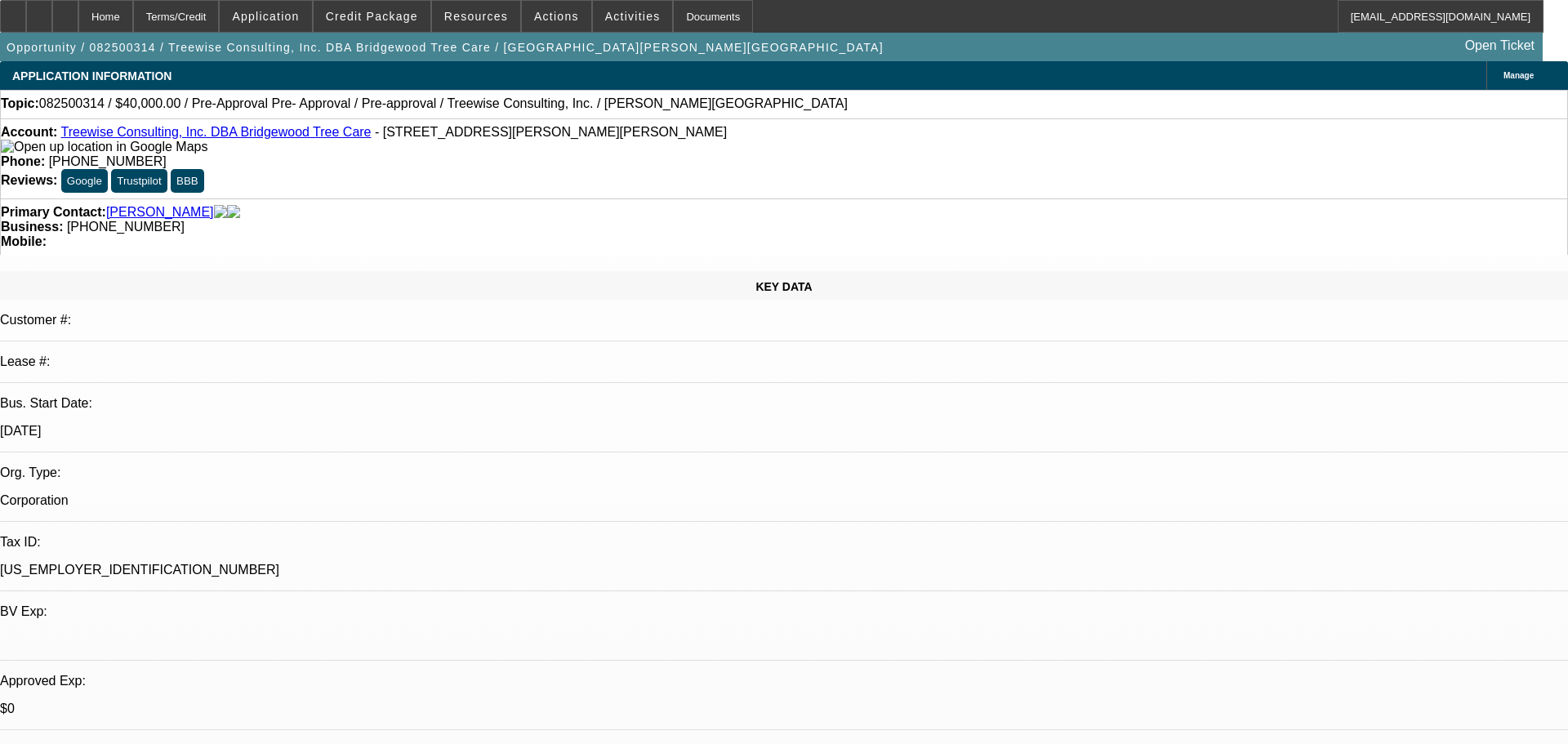
select select "0"
select select "3"
select select "0"
select select "6"
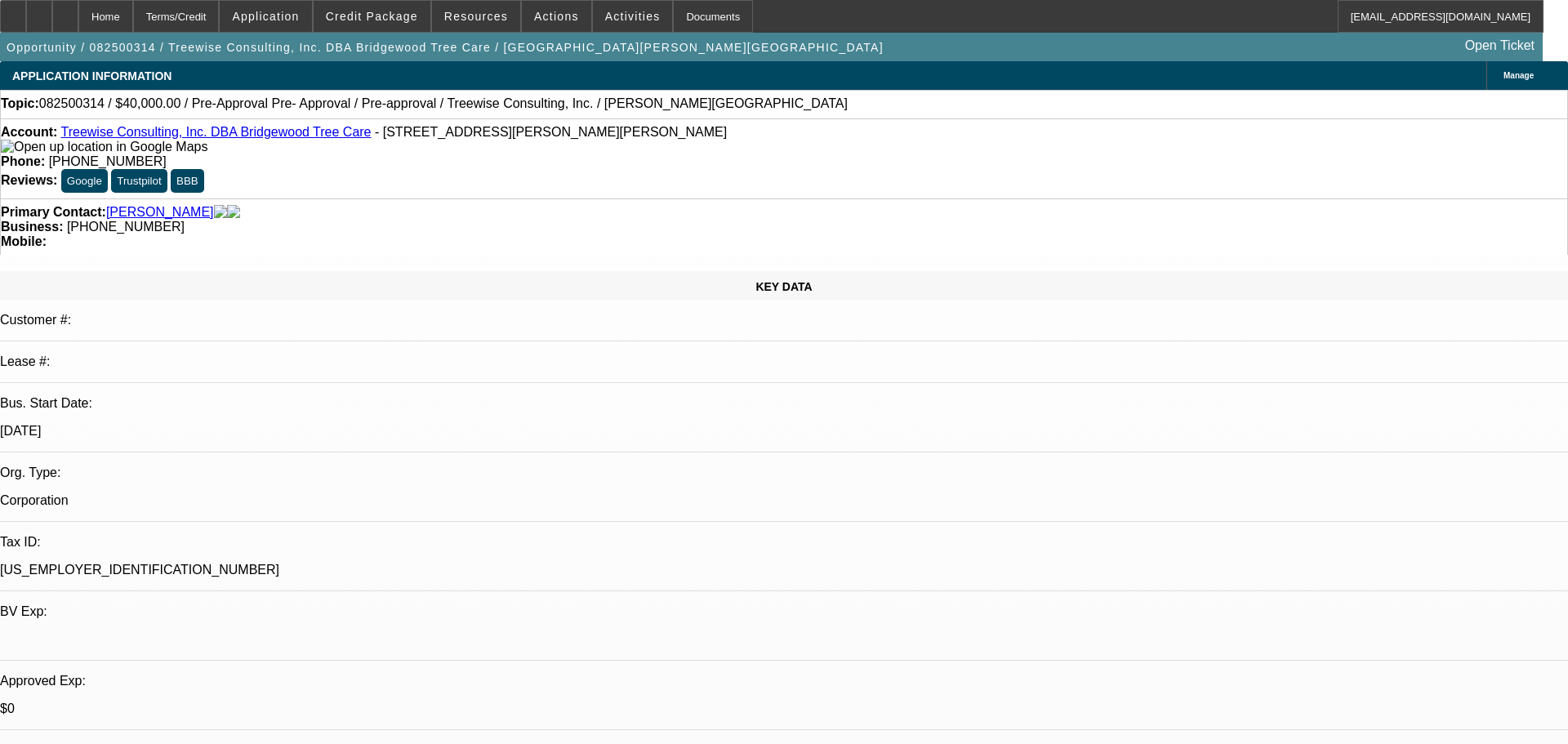
select select "0"
select select "3"
select select "0"
select select "6"
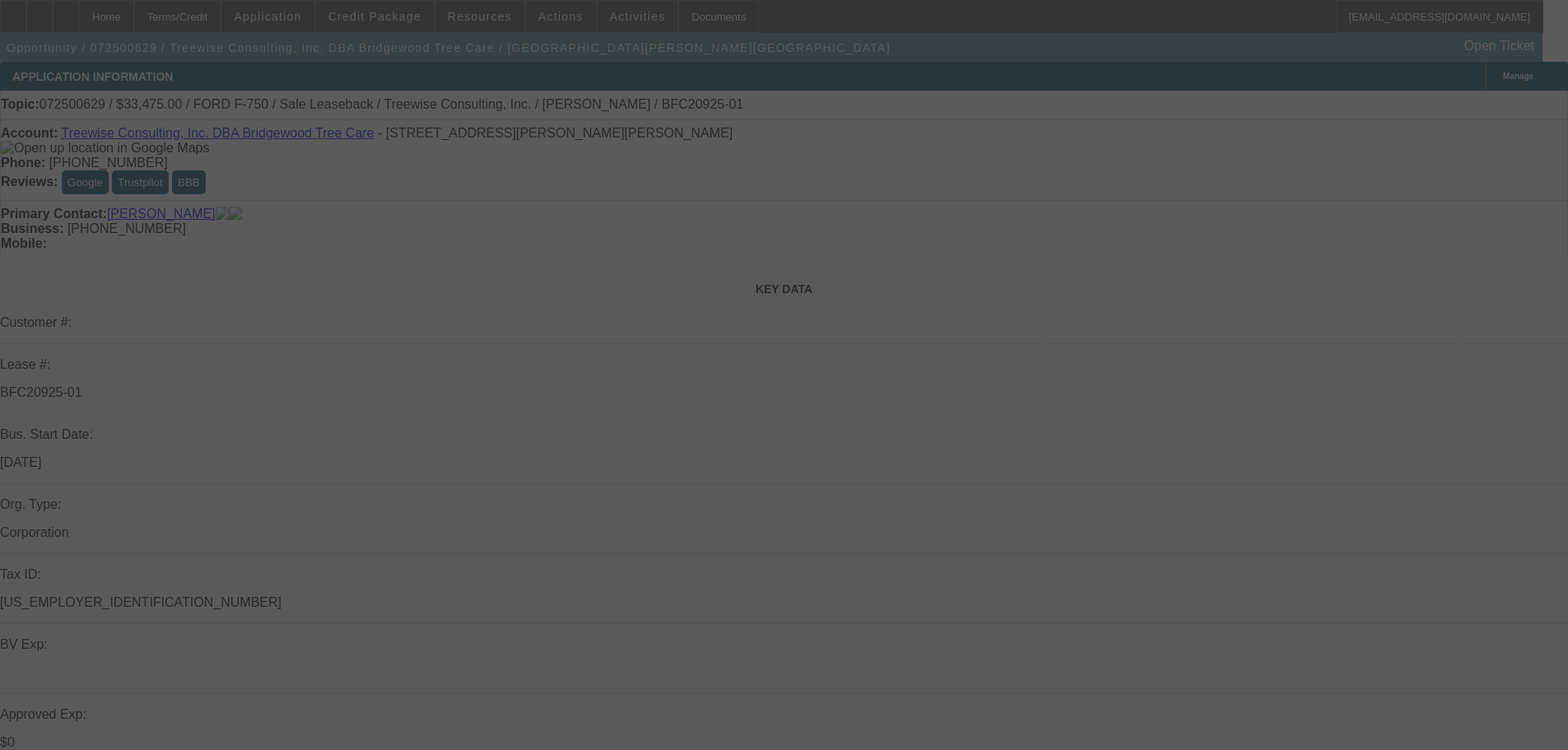
select select "0"
select select "2"
select select "0"
select select "6"
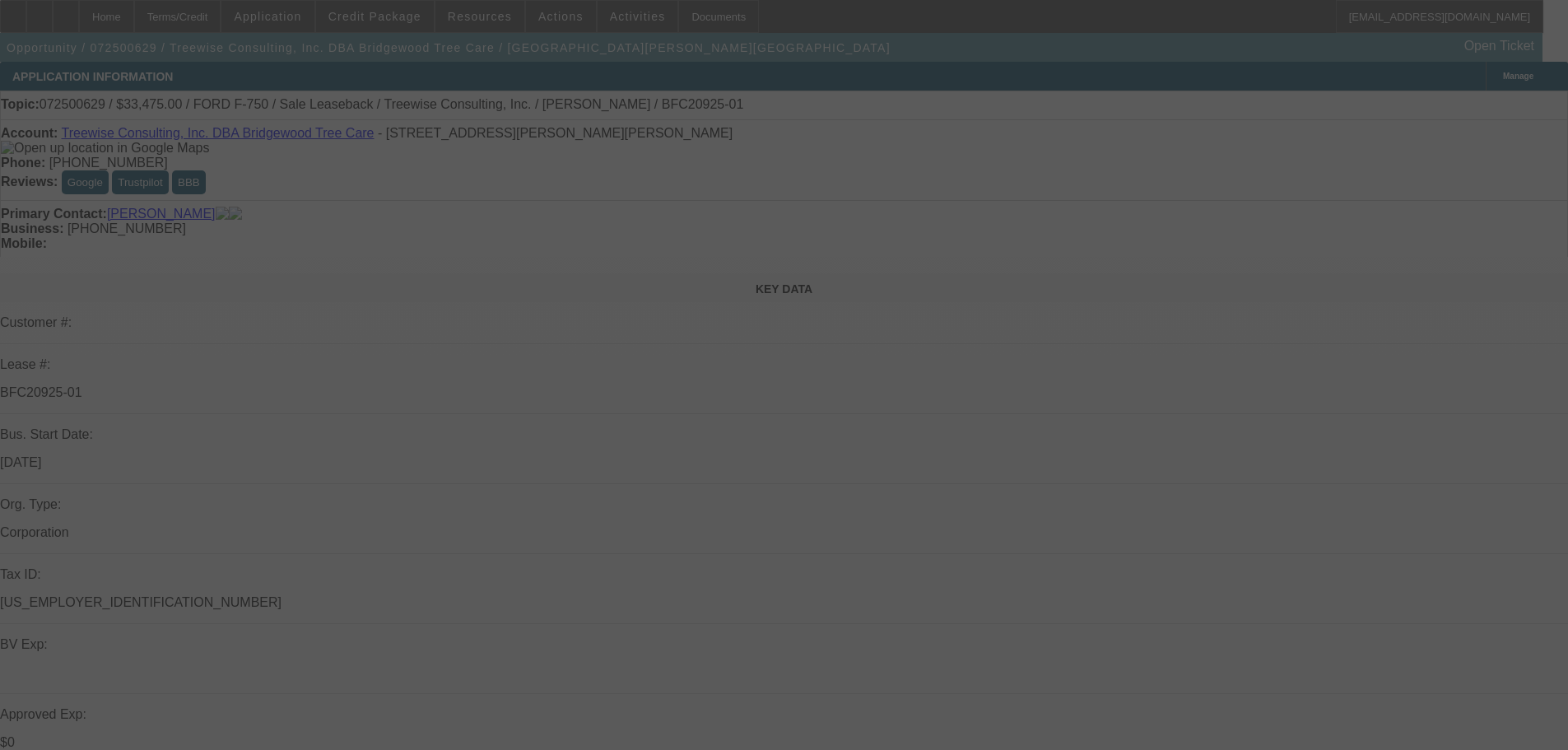
select select "0"
select select "2"
select select "0"
select select "6"
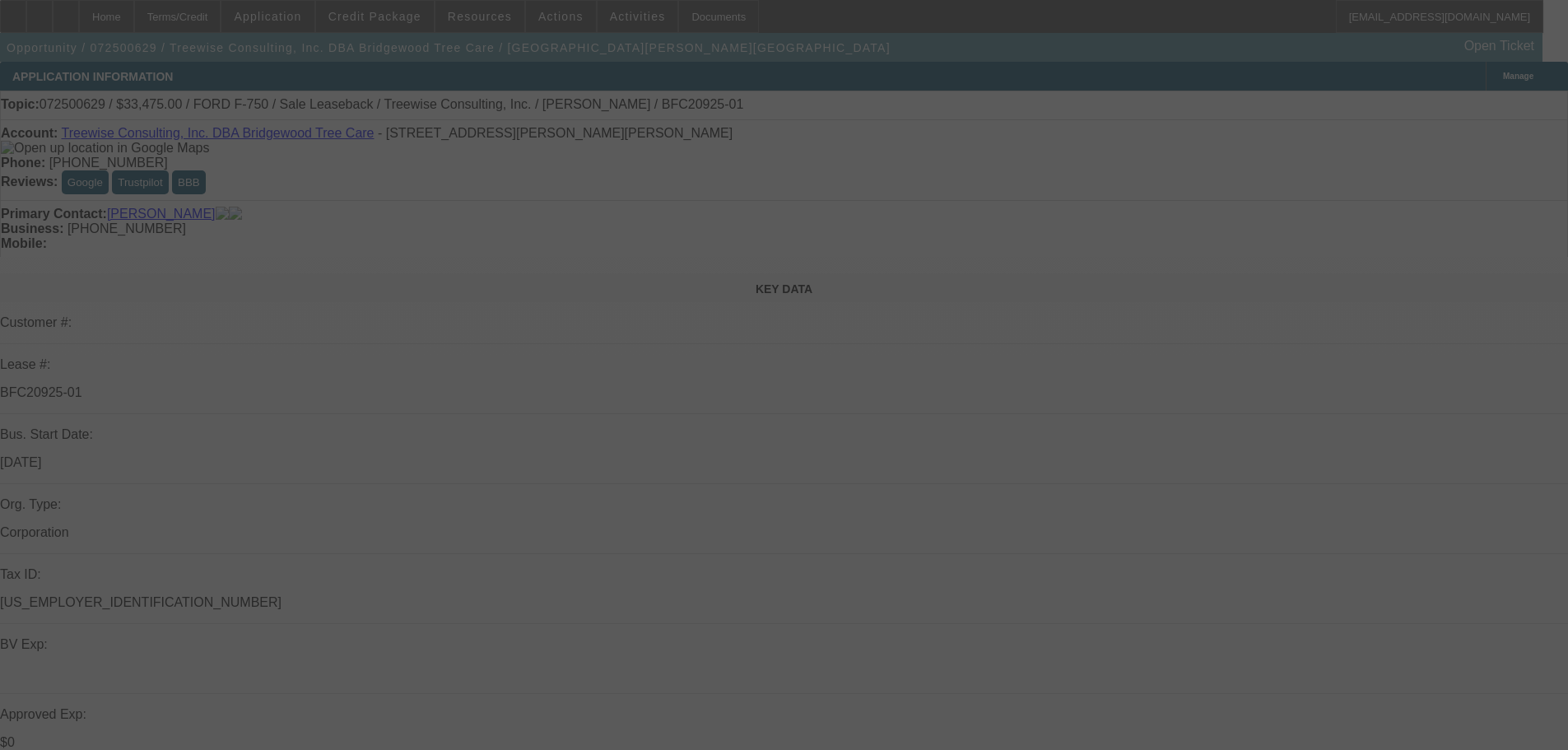
select select "0"
select select "2"
select select "0"
select select "6"
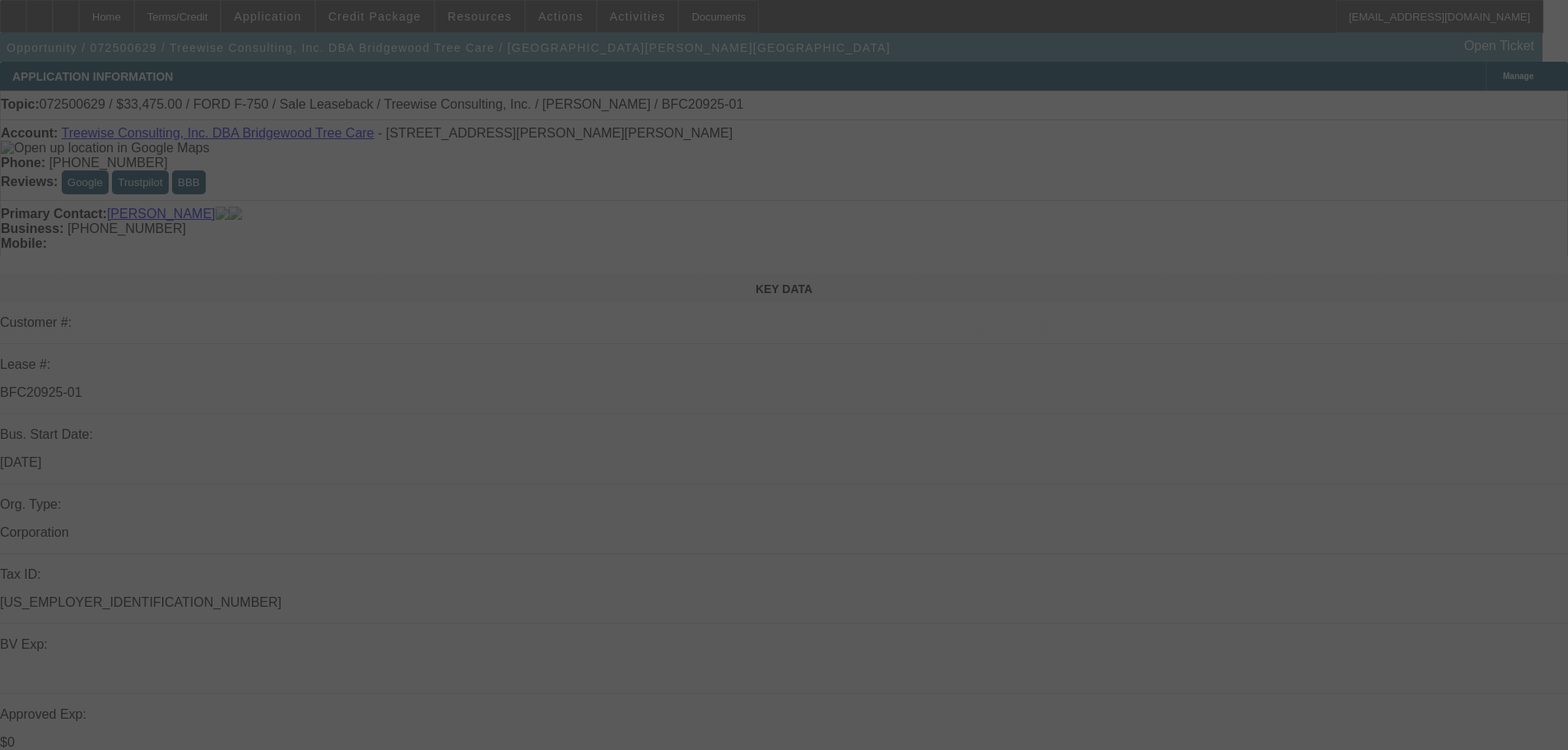
select select "0"
select select "6"
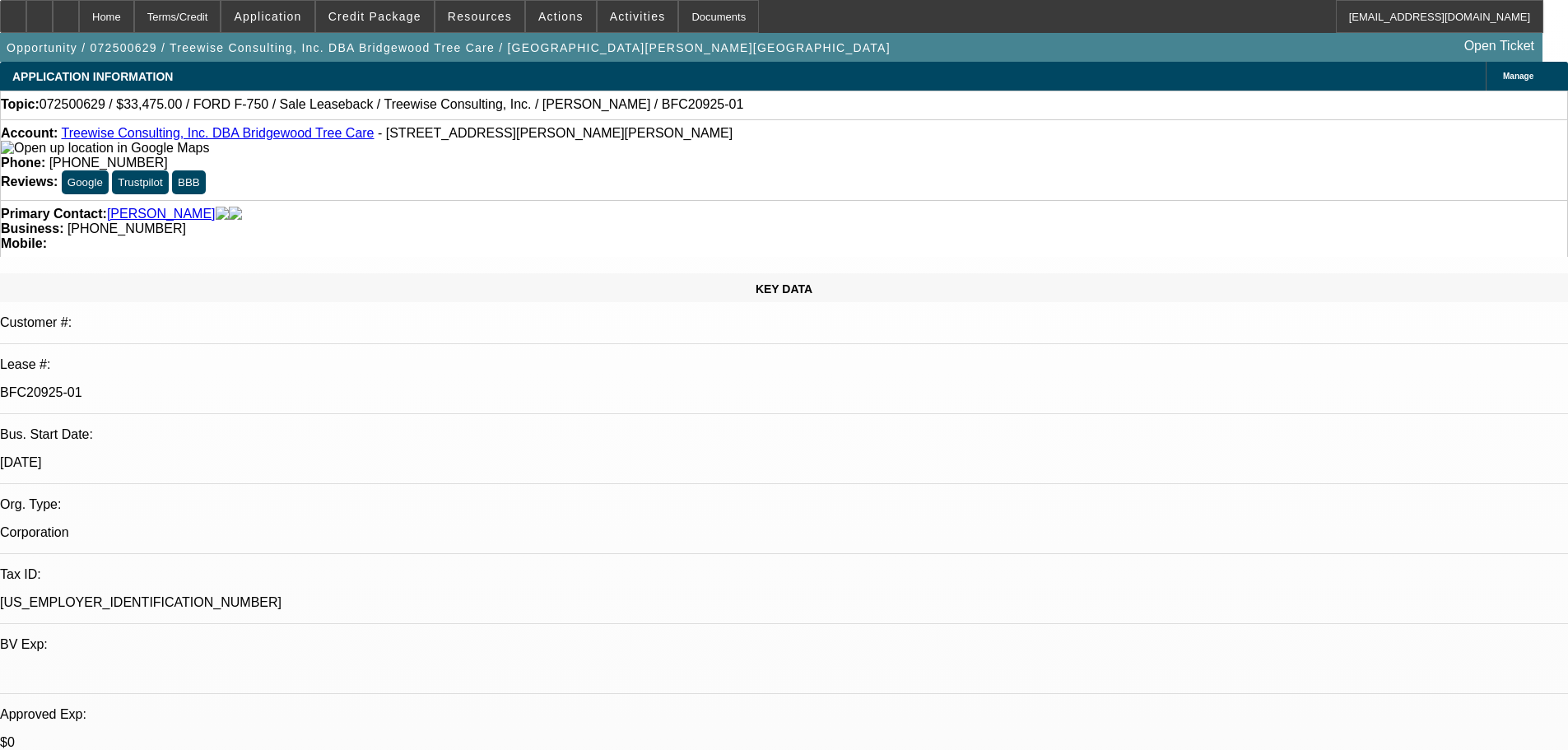
scroll to position [329, 0]
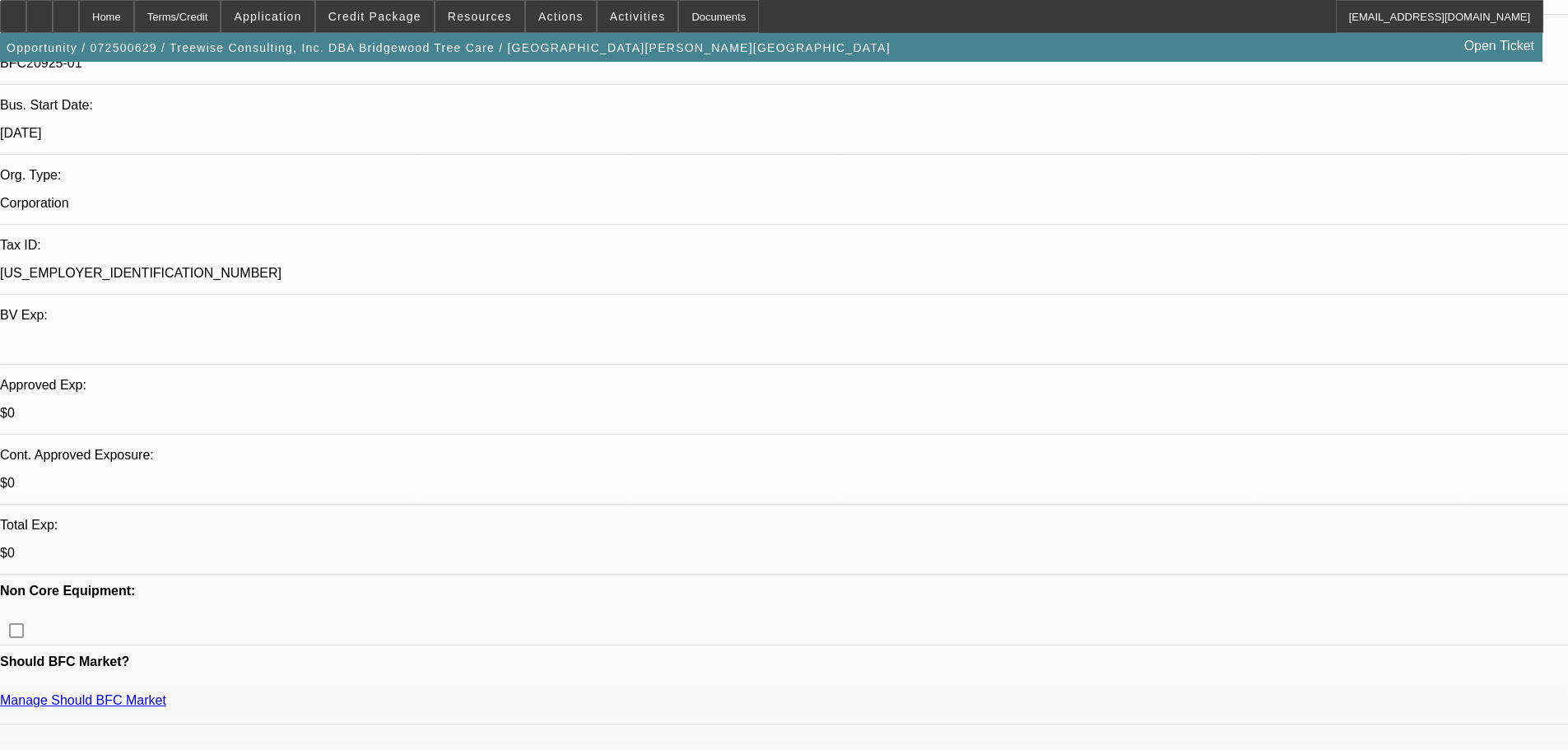
drag, startPoint x: 1503, startPoint y: 115, endPoint x: 1293, endPoint y: 195, distance: 224.7
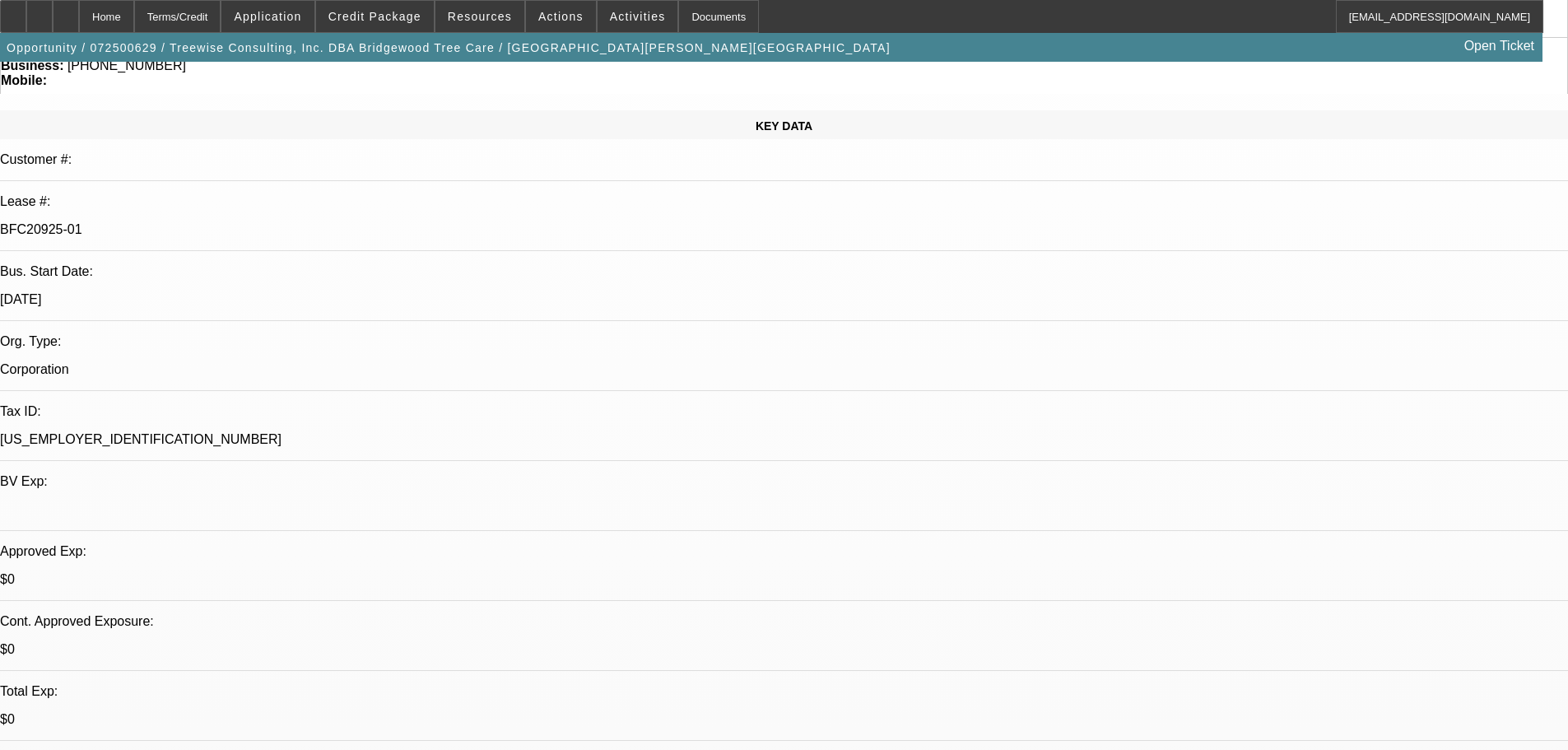
scroll to position [165, 0]
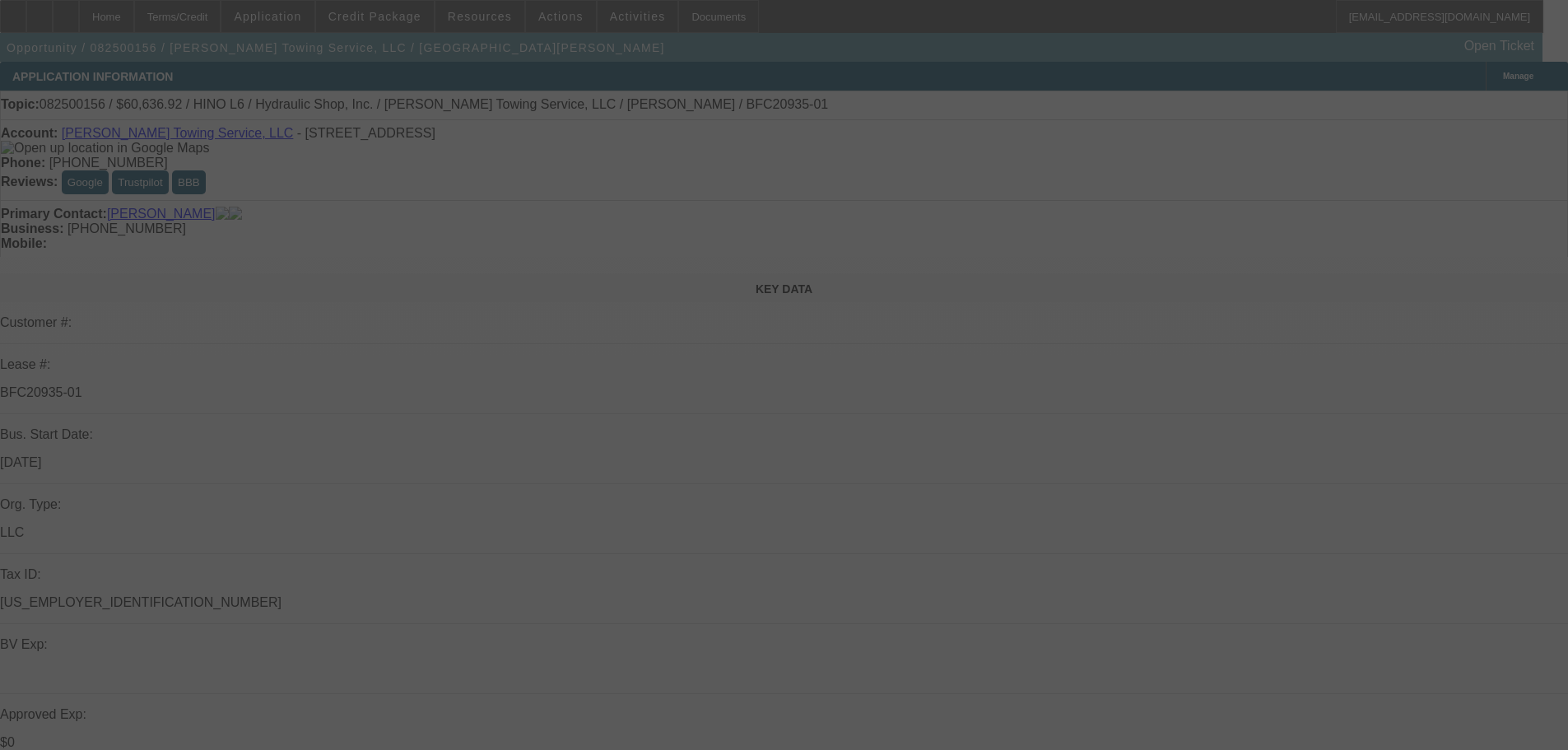
select select "0"
select select "6"
select select "0"
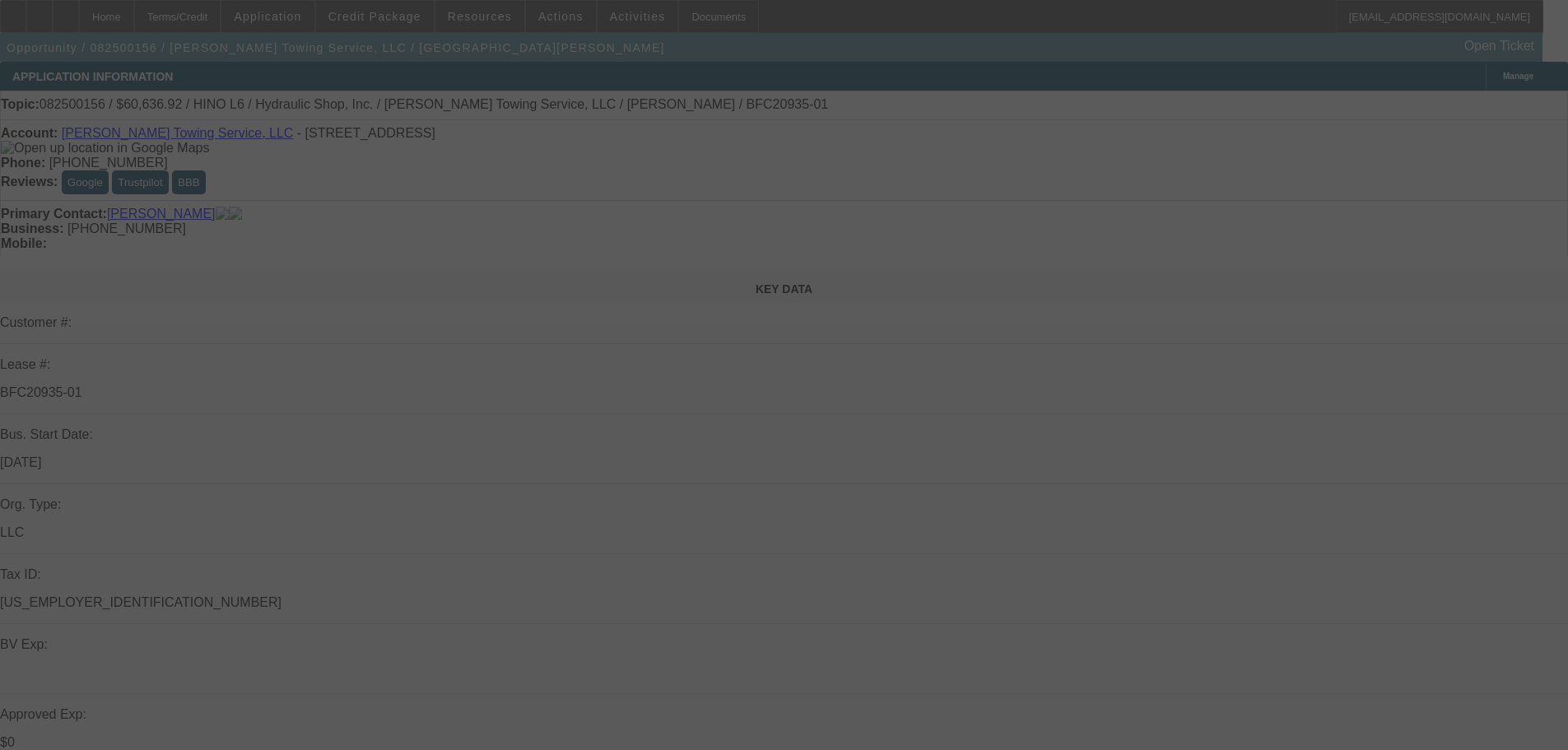
select select "0"
select select "6"
select select "0"
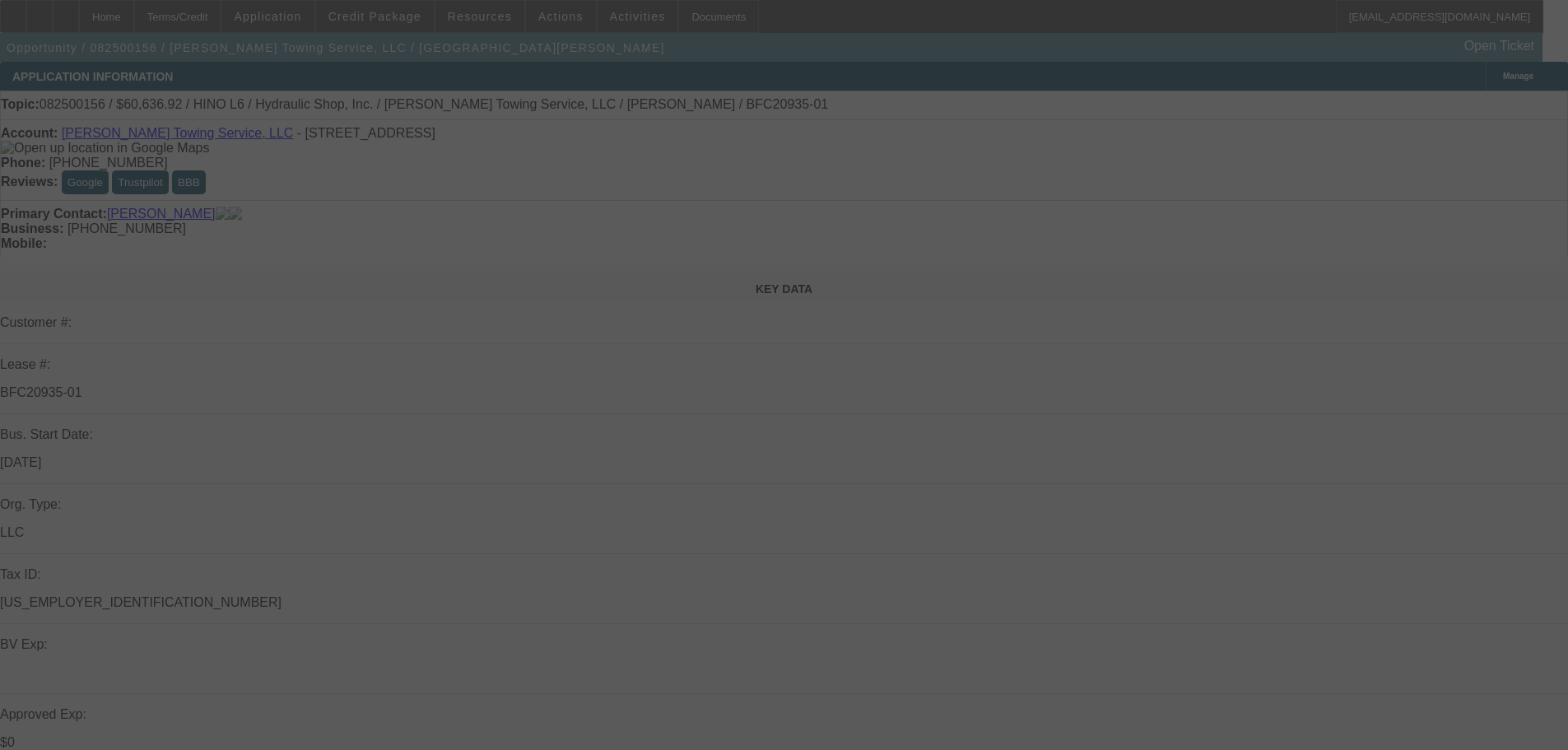
select select "0"
select select "6"
select select "0"
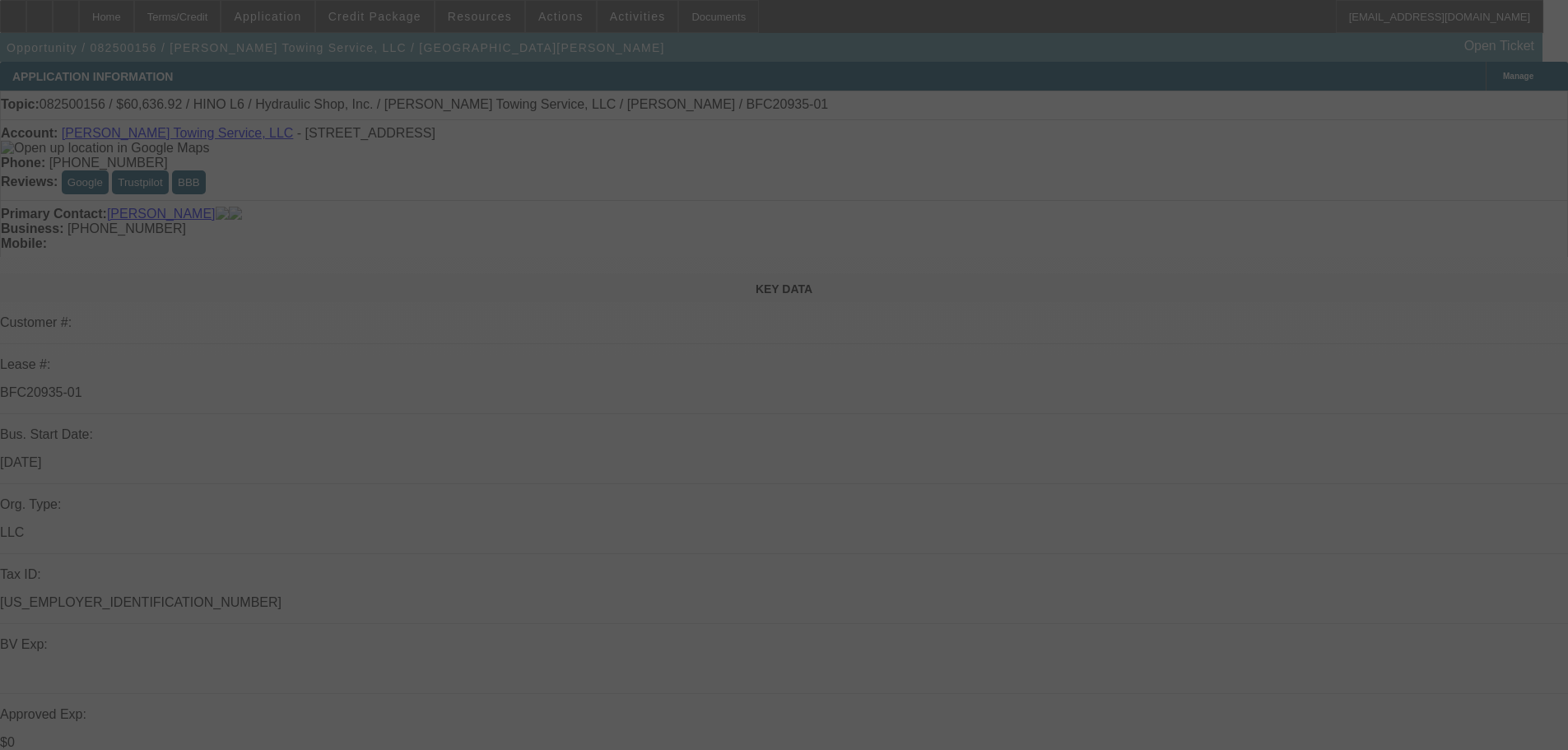
select select "6"
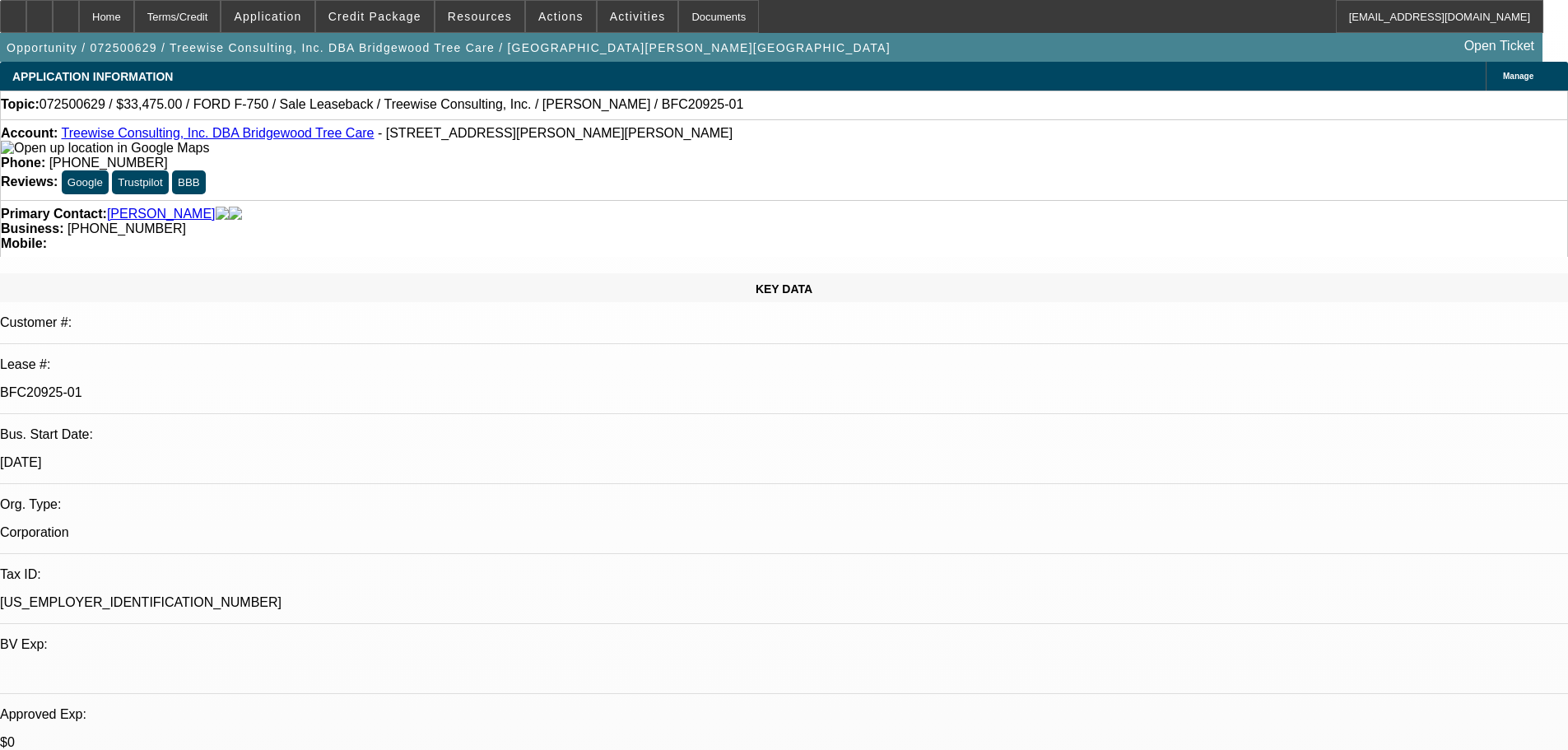
select select "0"
select select "2"
select select "0"
select select "6"
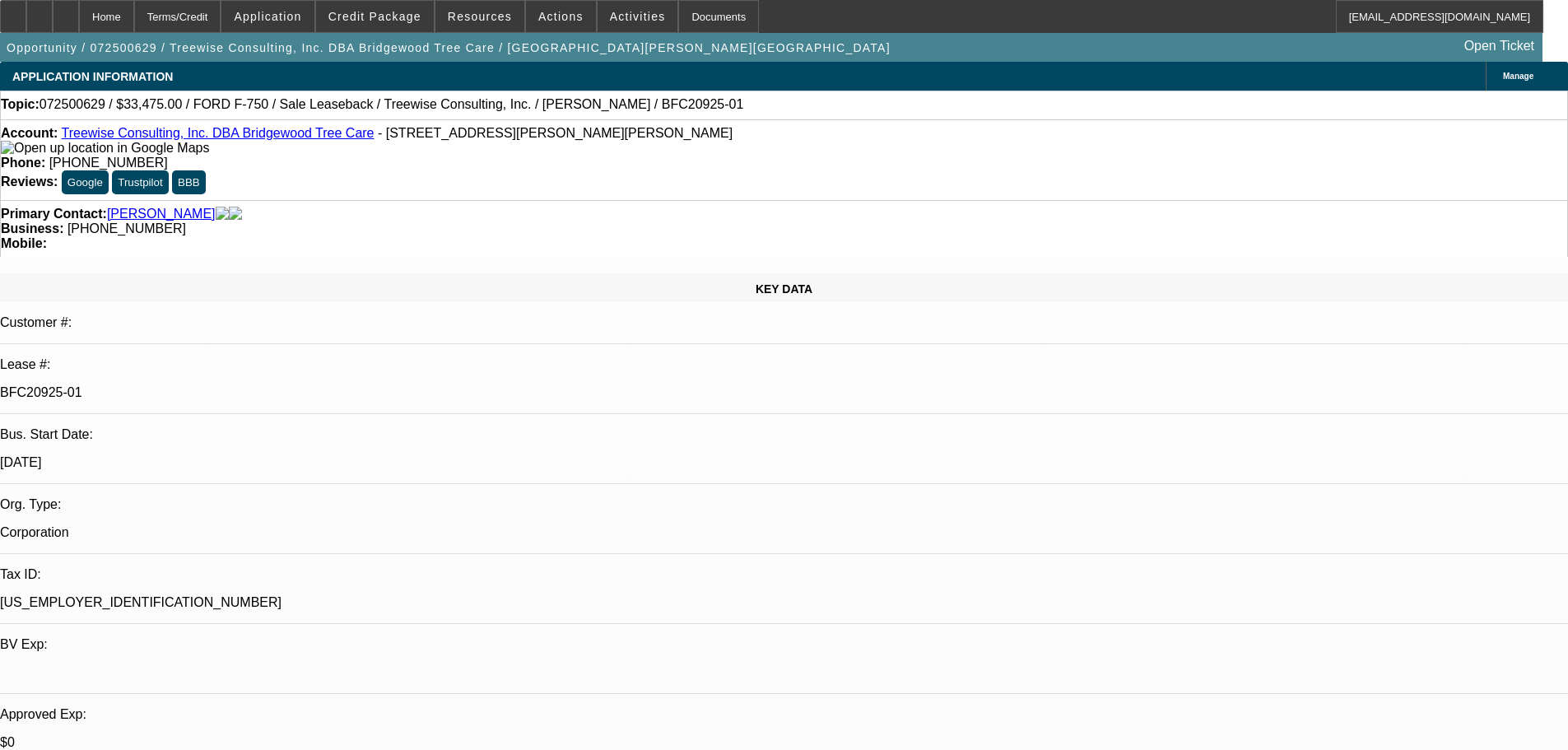
select select "0"
select select "2"
select select "0"
select select "6"
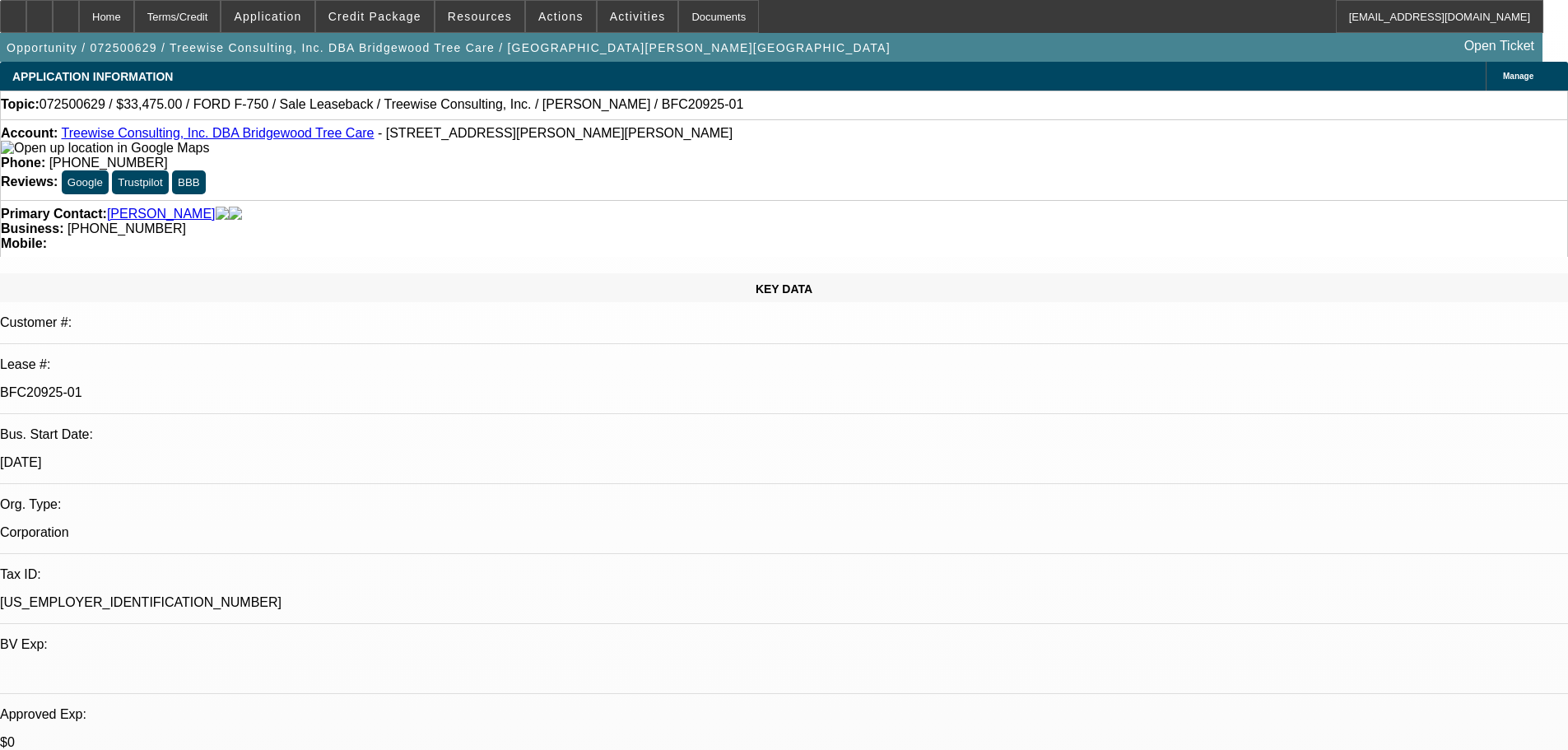
select select "0"
select select "2"
select select "0"
select select "6"
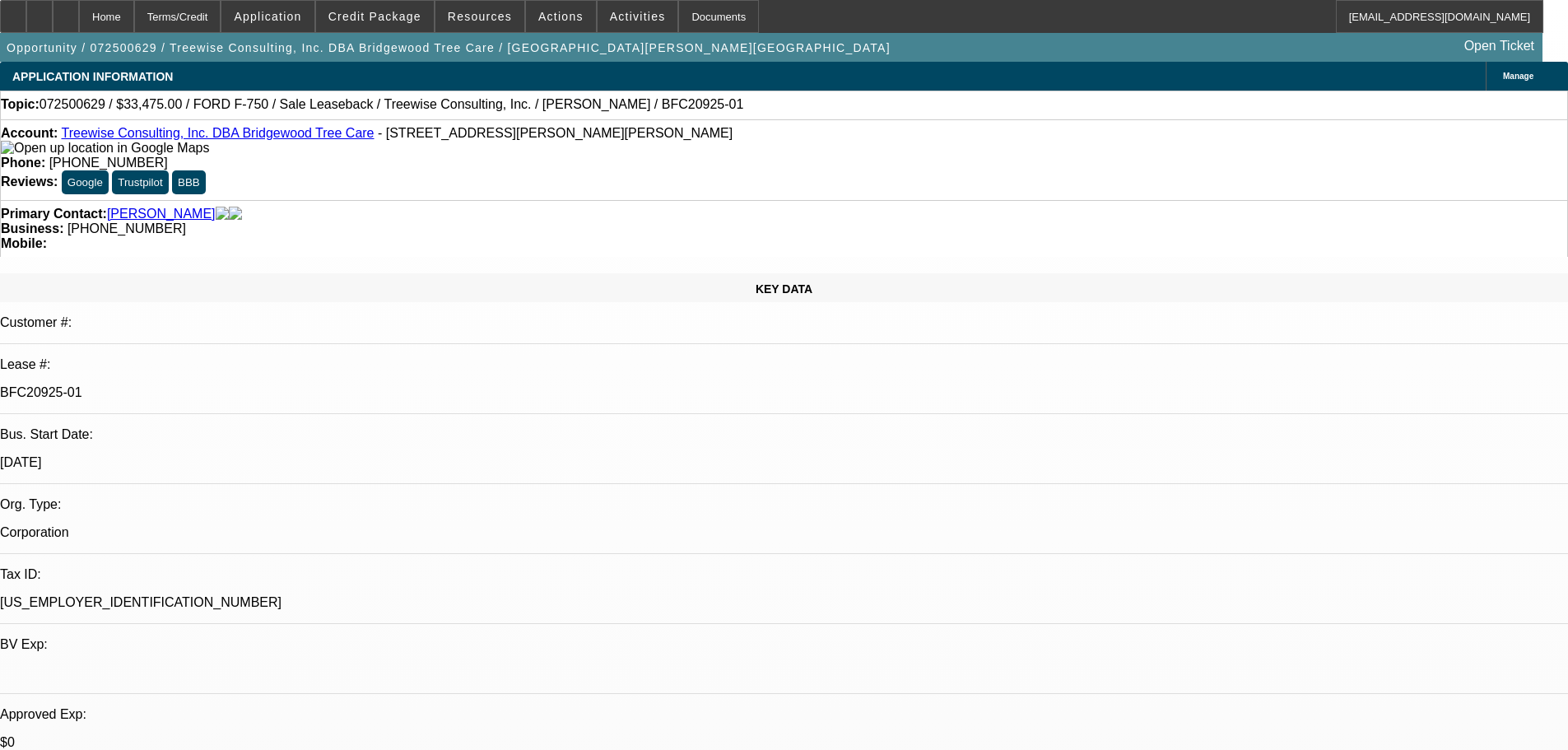
select select "0"
select select "6"
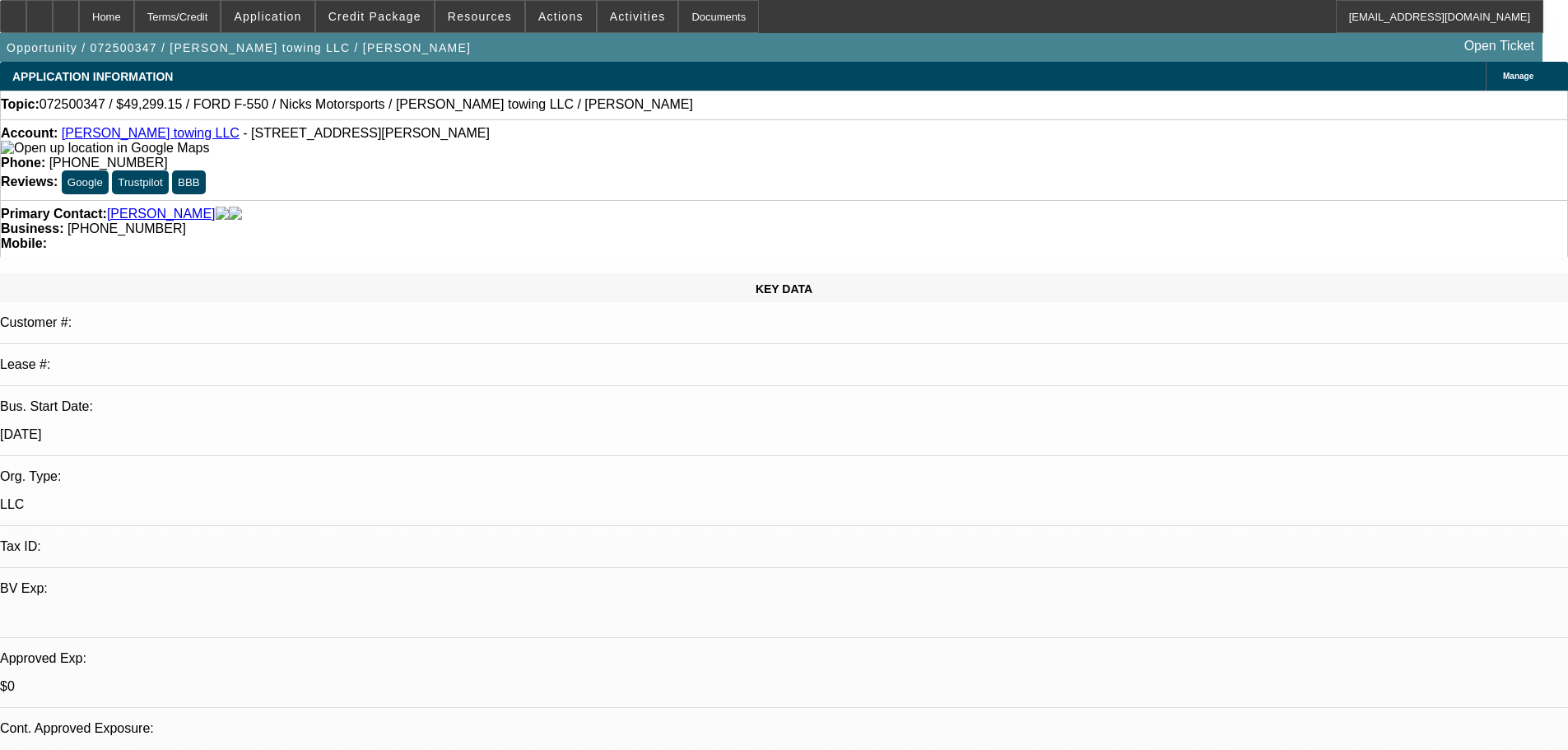
select select "0.15"
select select "2"
select select "0.1"
select select "4"
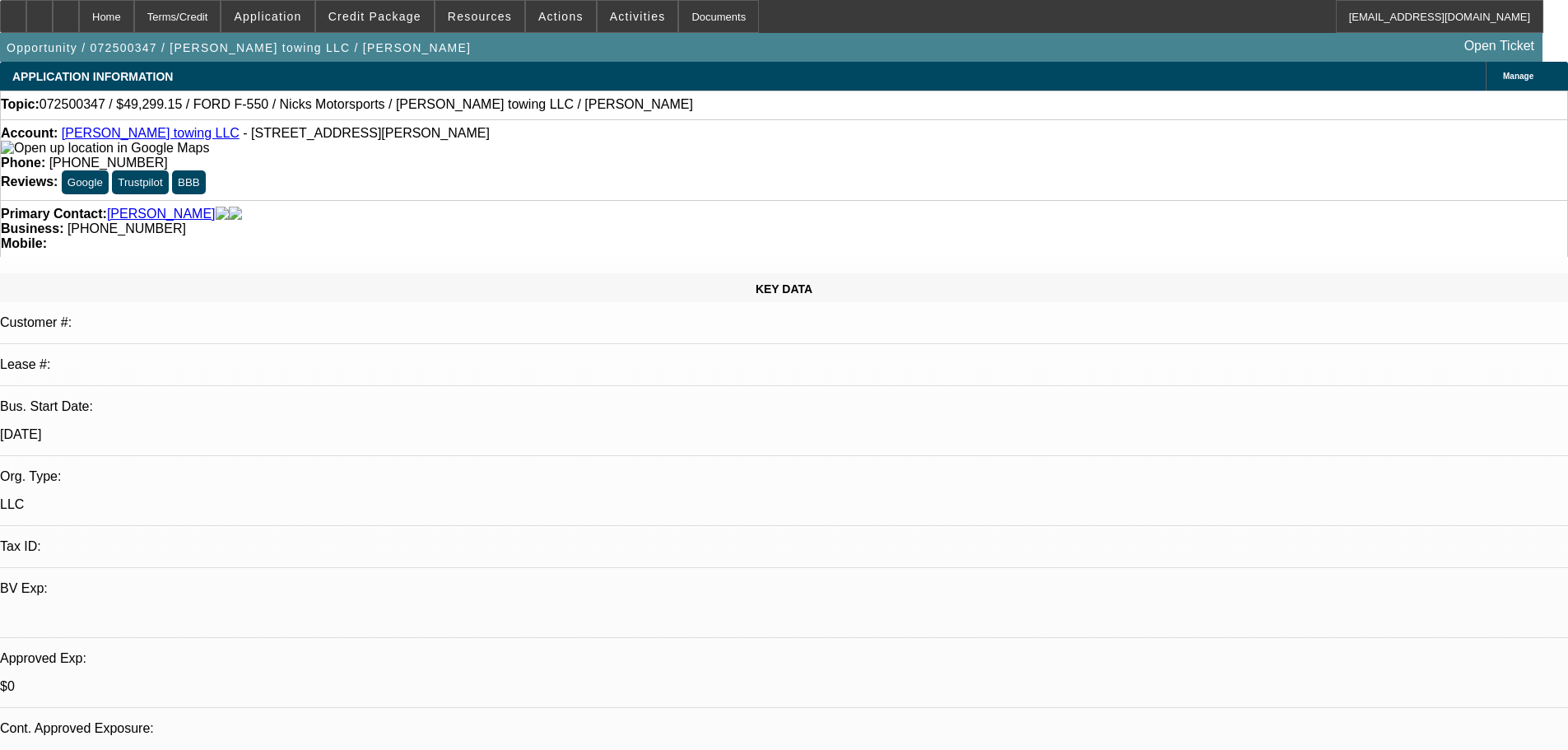
select select "0.15"
select select "2"
select select "0.1"
select select "4"
